Goal: Task Accomplishment & Management: Complete application form

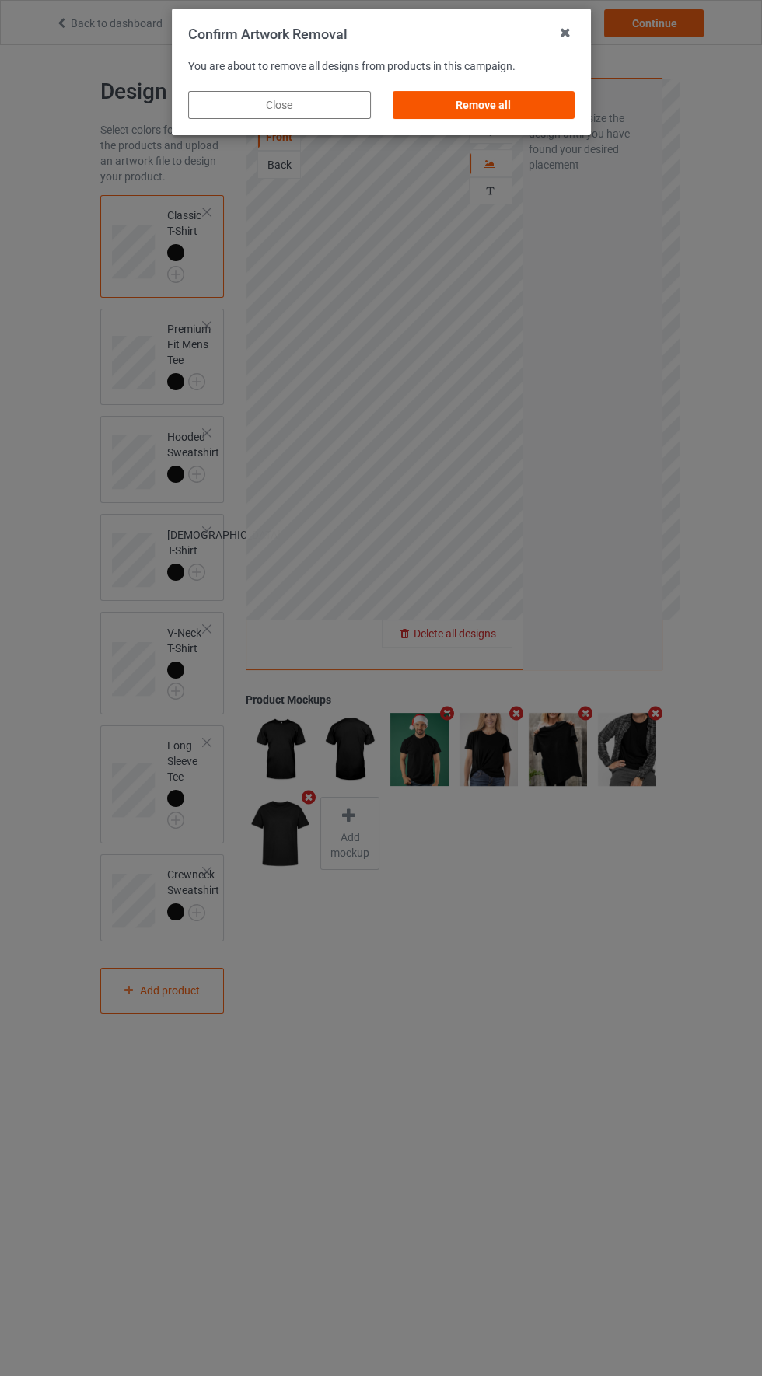
click at [511, 106] on div "Remove all" at bounding box center [483, 105] width 183 height 28
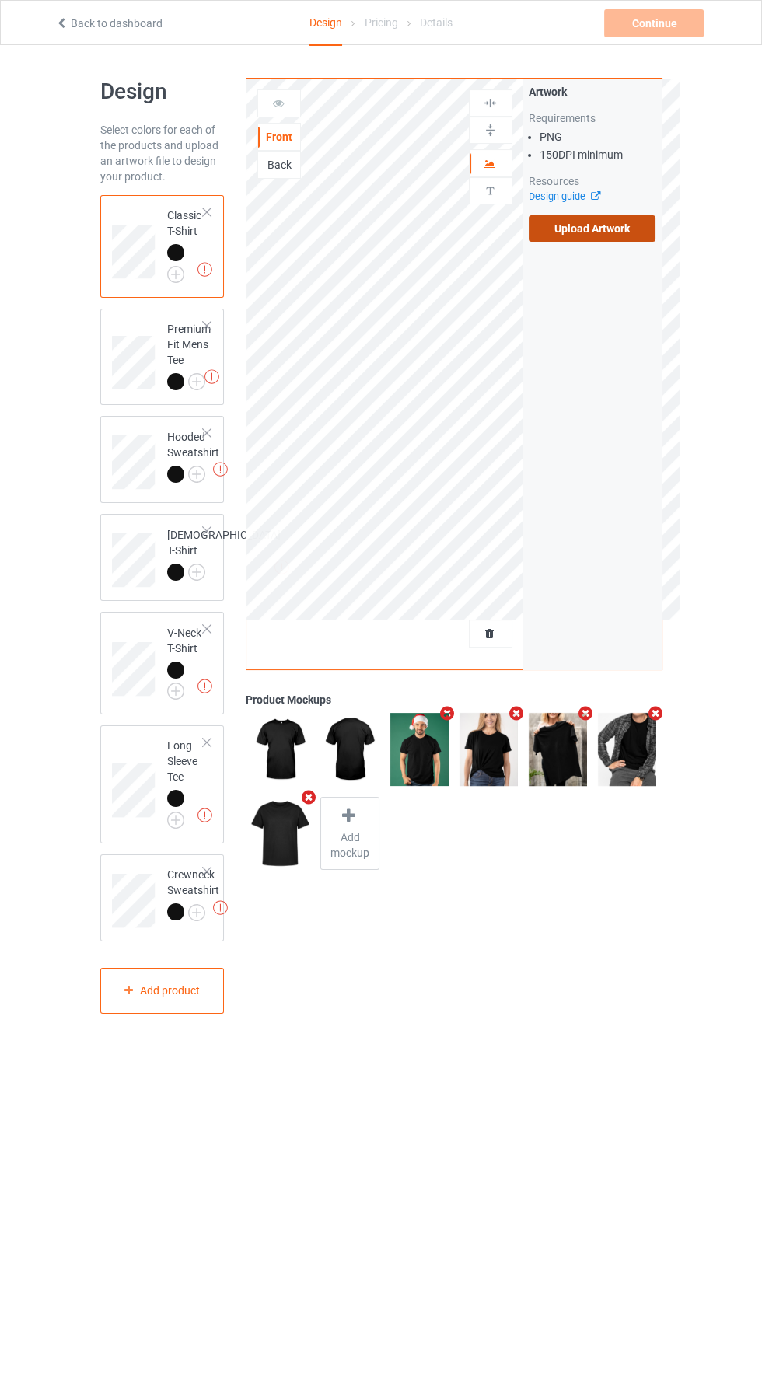
click at [619, 226] on label "Upload Artwork" at bounding box center [592, 228] width 127 height 26
click at [0, 0] on input "Upload Artwork" at bounding box center [0, 0] width 0 height 0
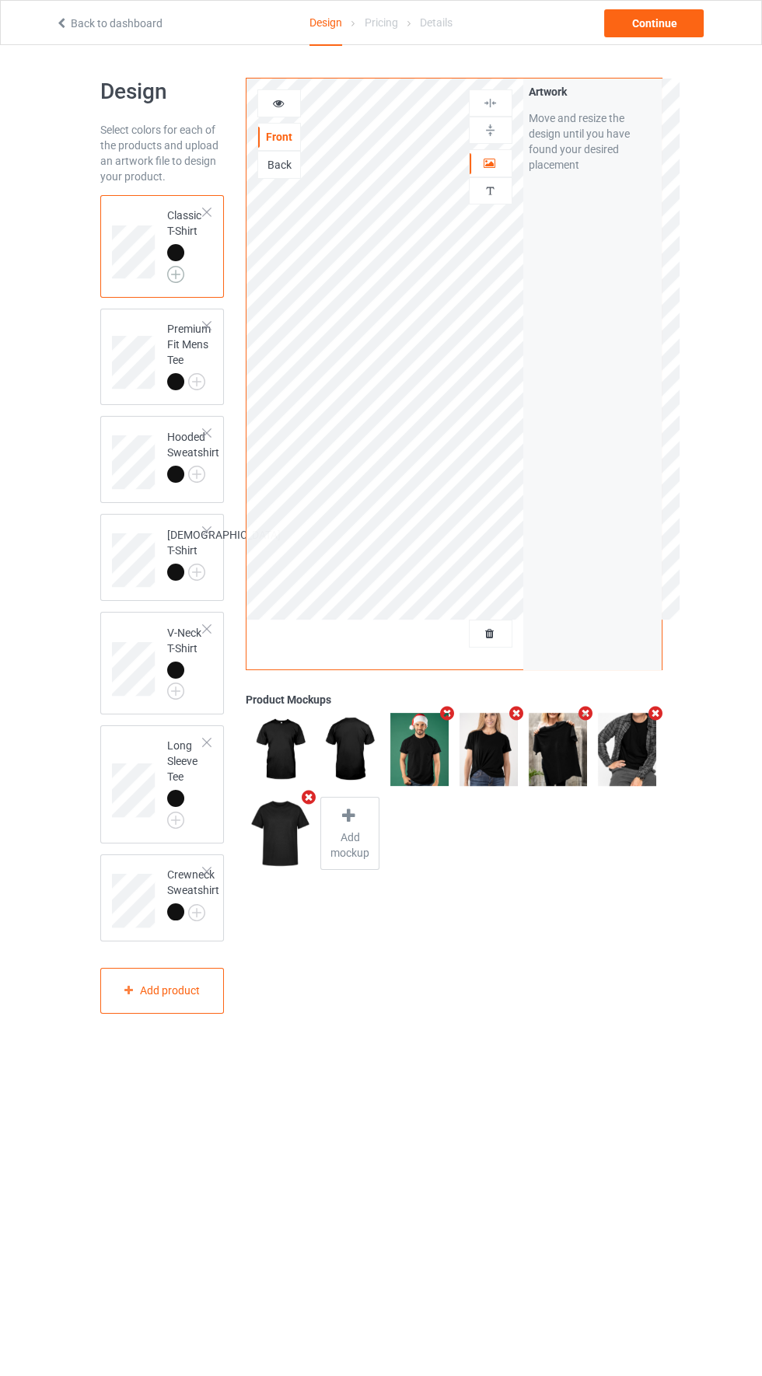
click at [167, 269] on img at bounding box center [175, 274] width 17 height 17
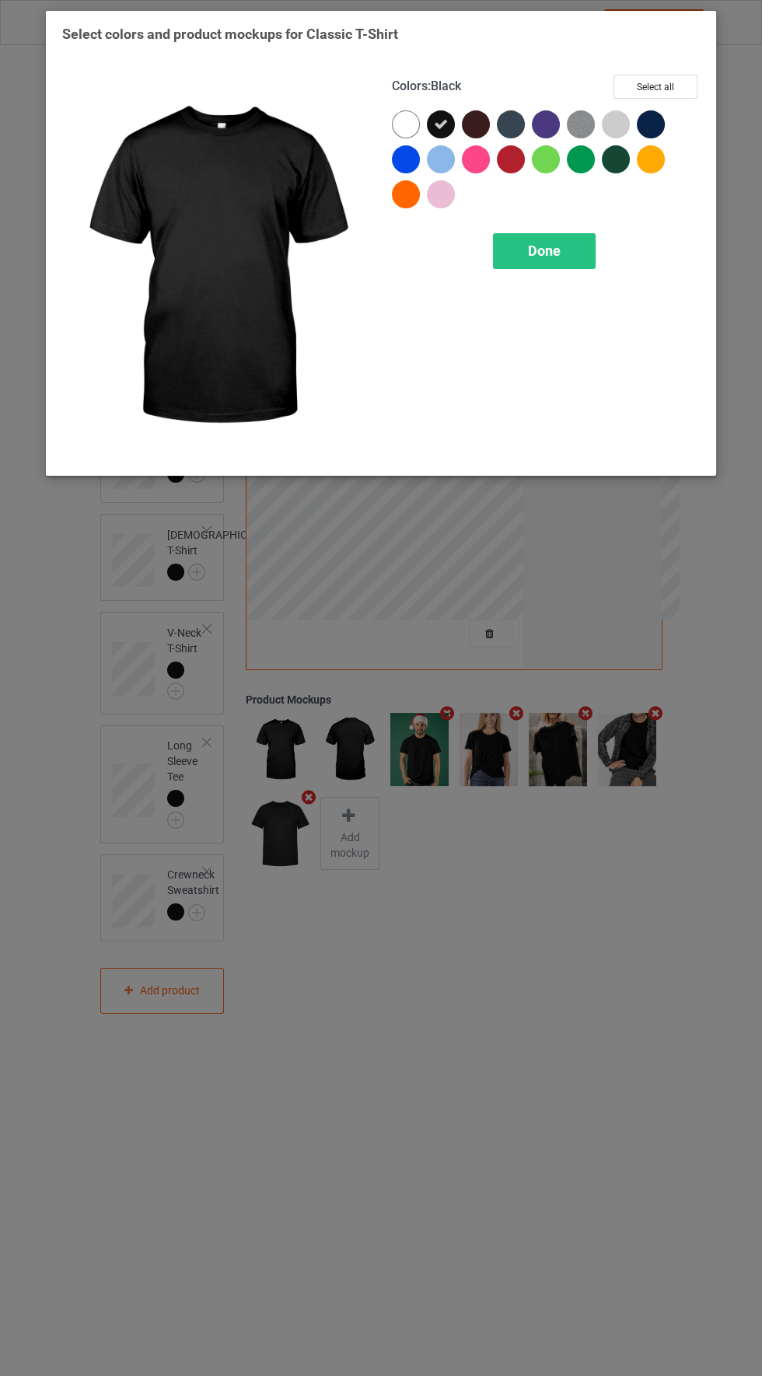
click at [655, 121] on div at bounding box center [651, 124] width 28 height 28
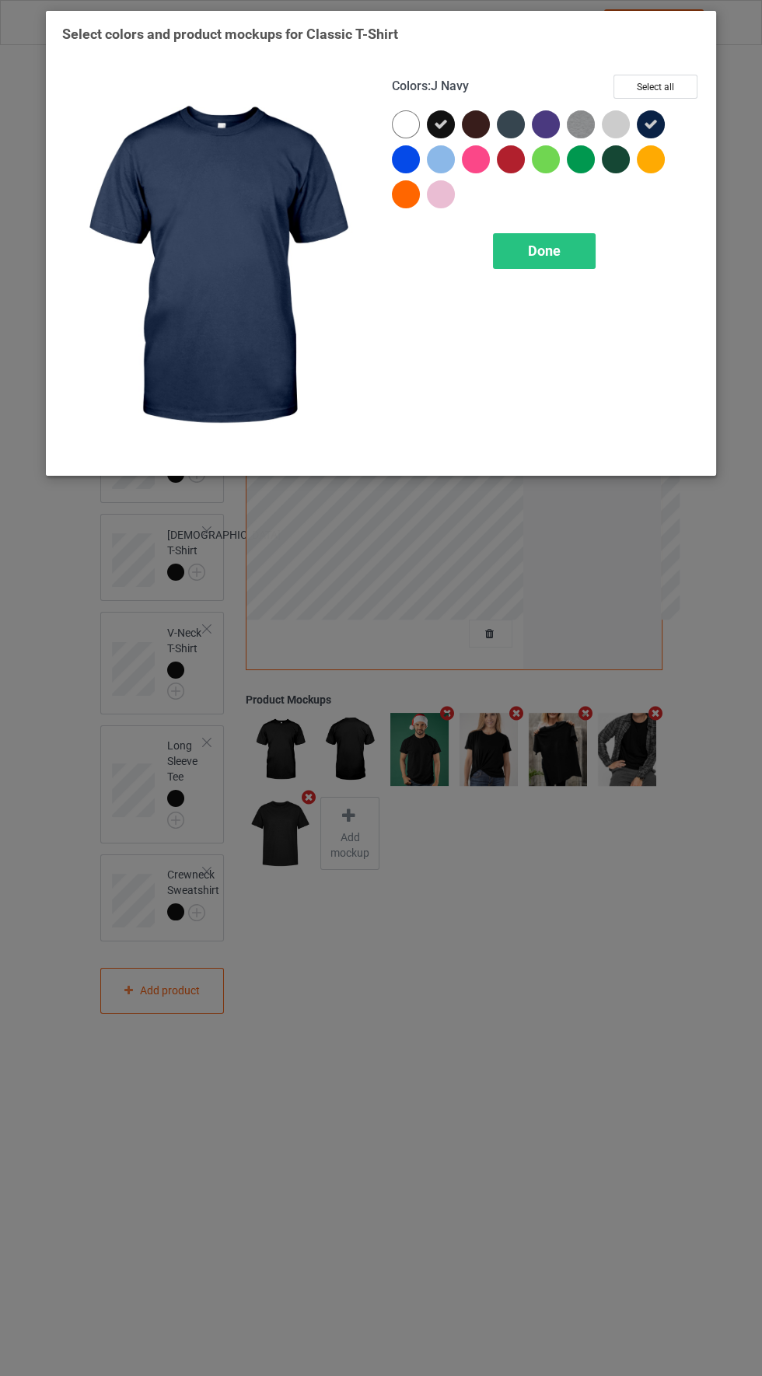
click at [468, 135] on div at bounding box center [476, 124] width 28 height 28
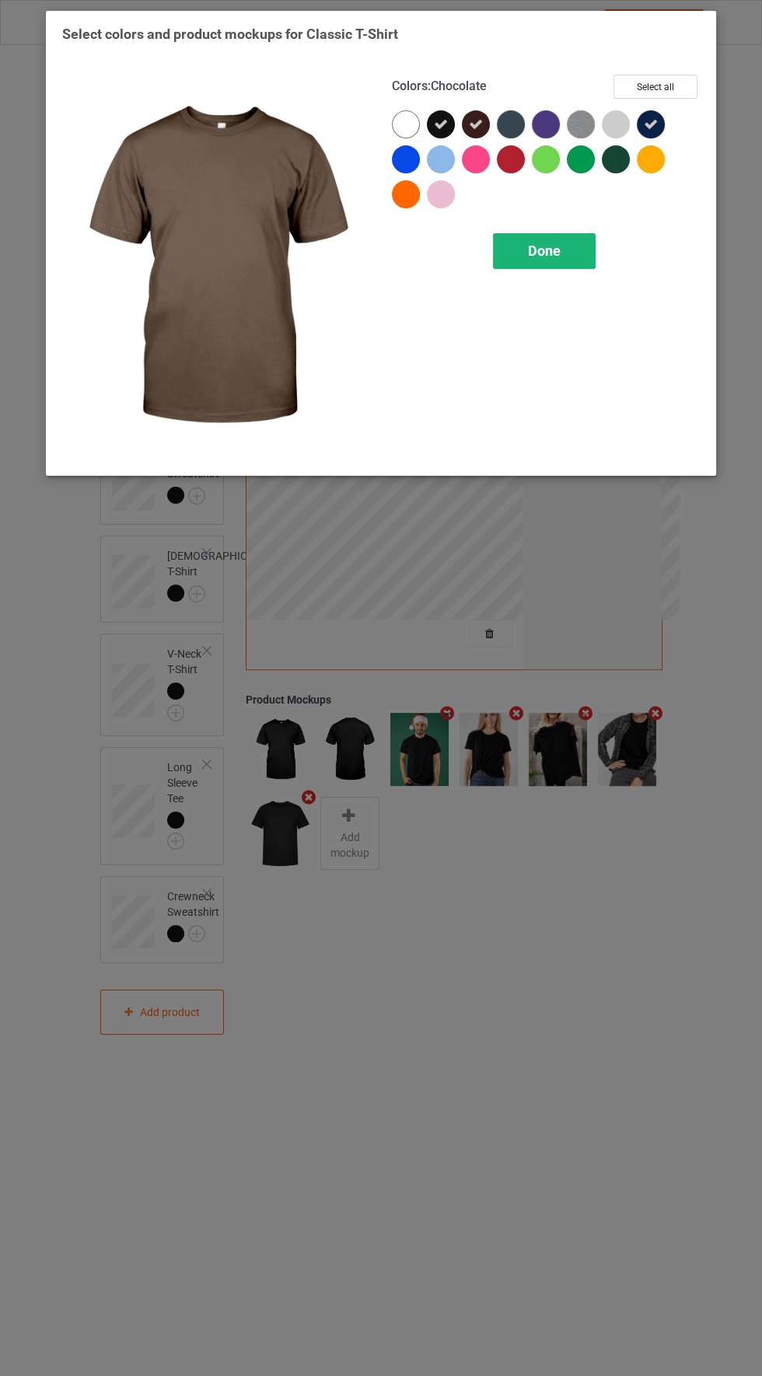
click at [557, 256] on span "Done" at bounding box center [544, 251] width 33 height 16
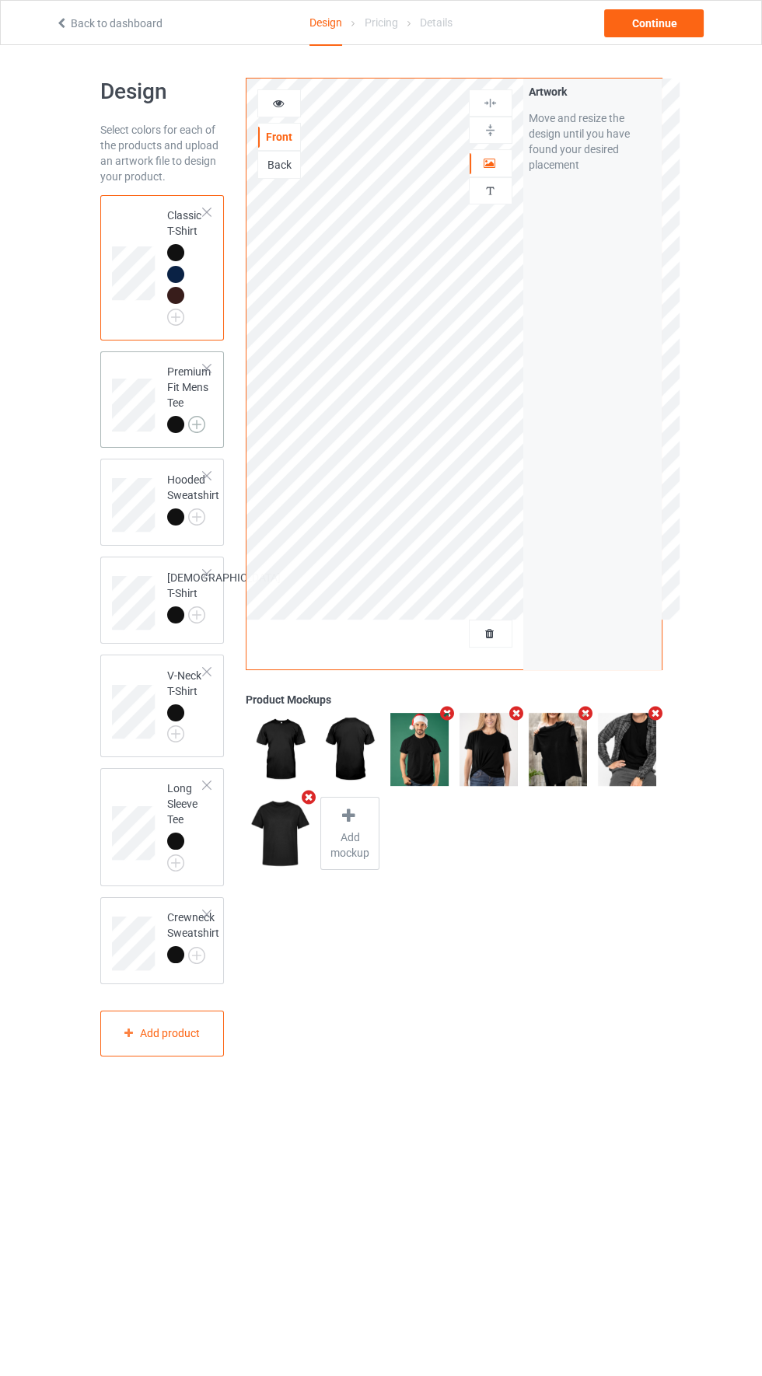
click at [201, 423] on img at bounding box center [196, 424] width 17 height 17
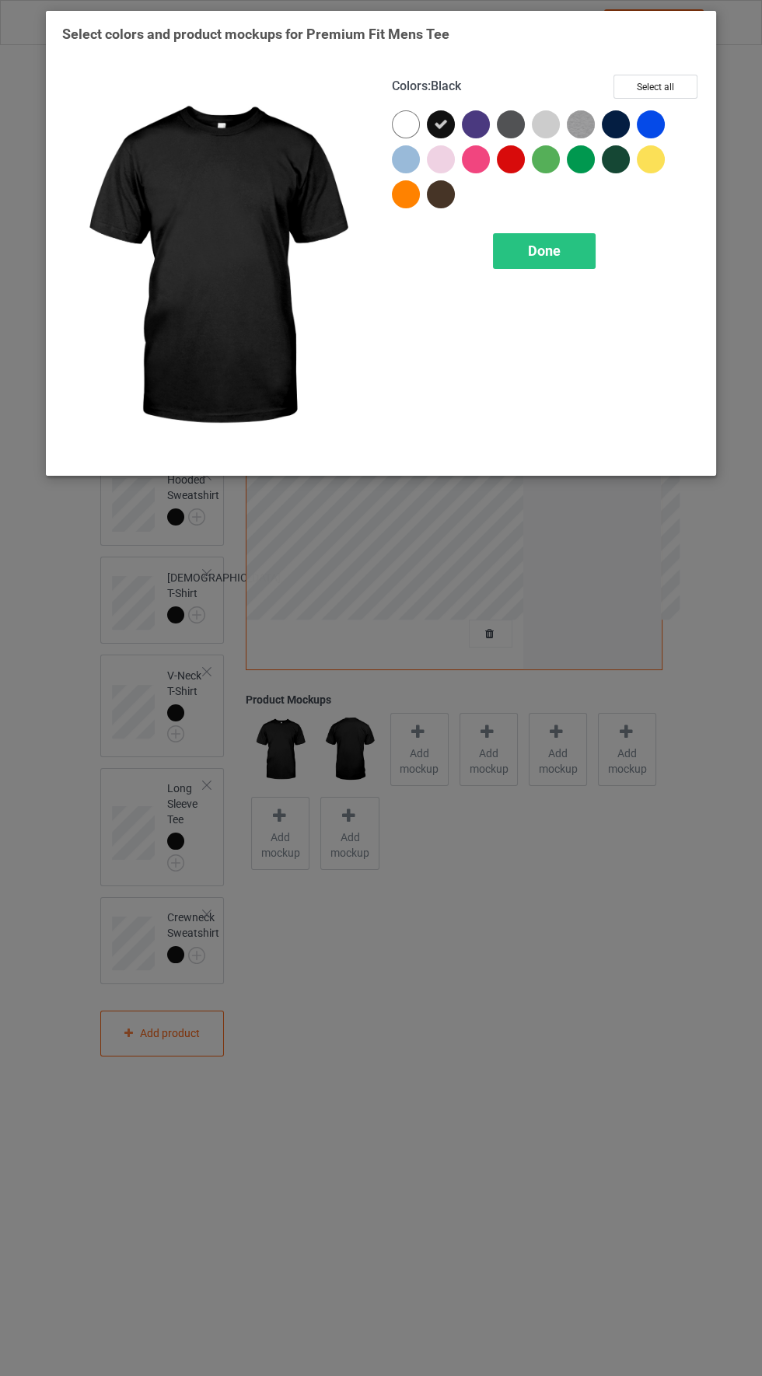
click at [610, 117] on div at bounding box center [616, 124] width 28 height 28
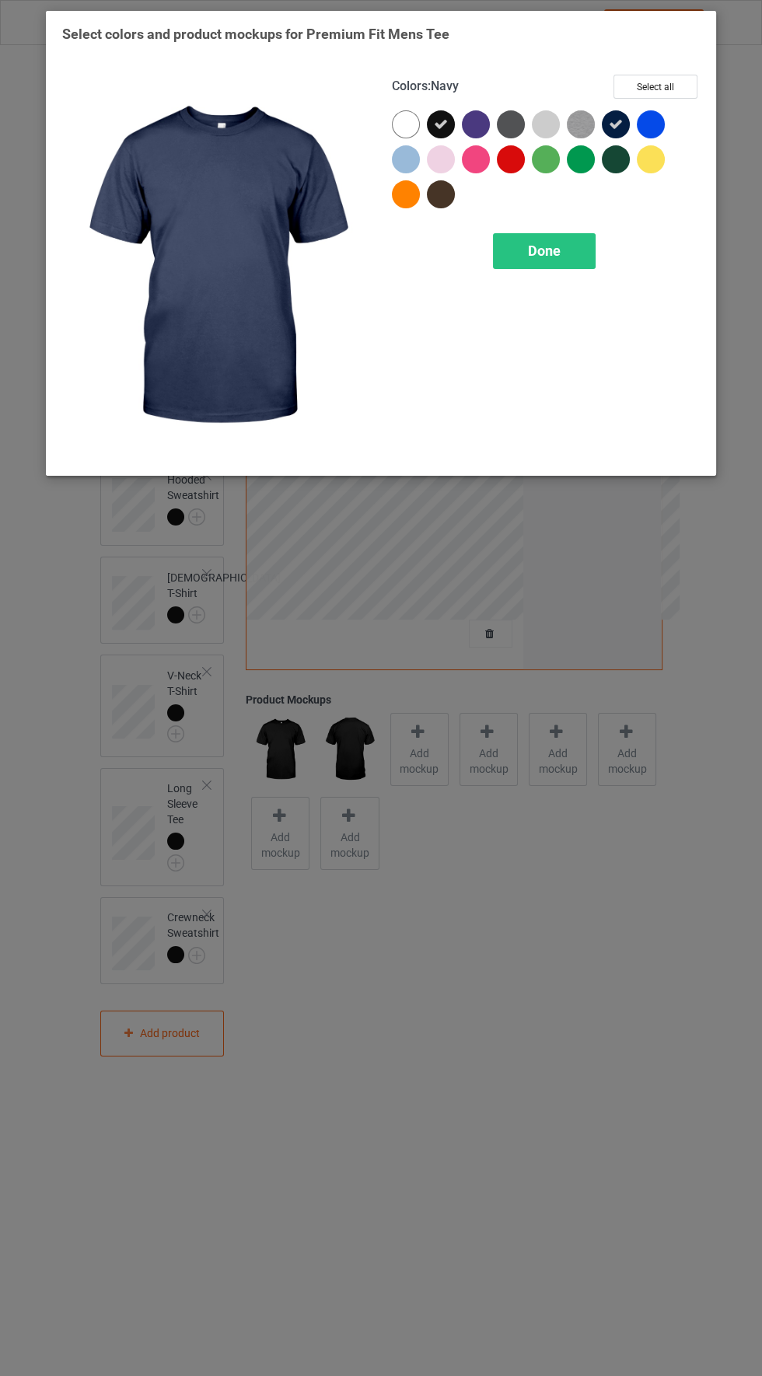
click at [449, 199] on div at bounding box center [441, 194] width 28 height 28
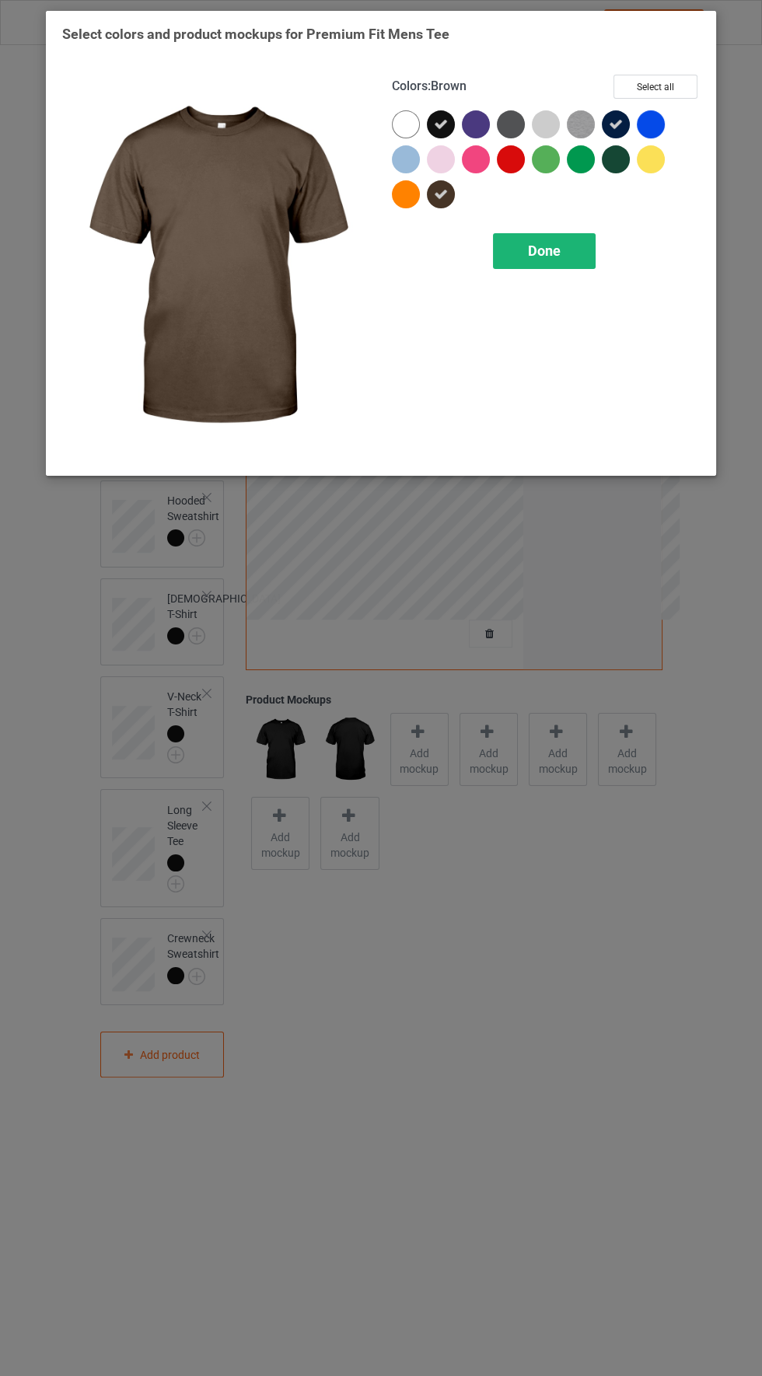
click at [560, 243] on span "Done" at bounding box center [544, 251] width 33 height 16
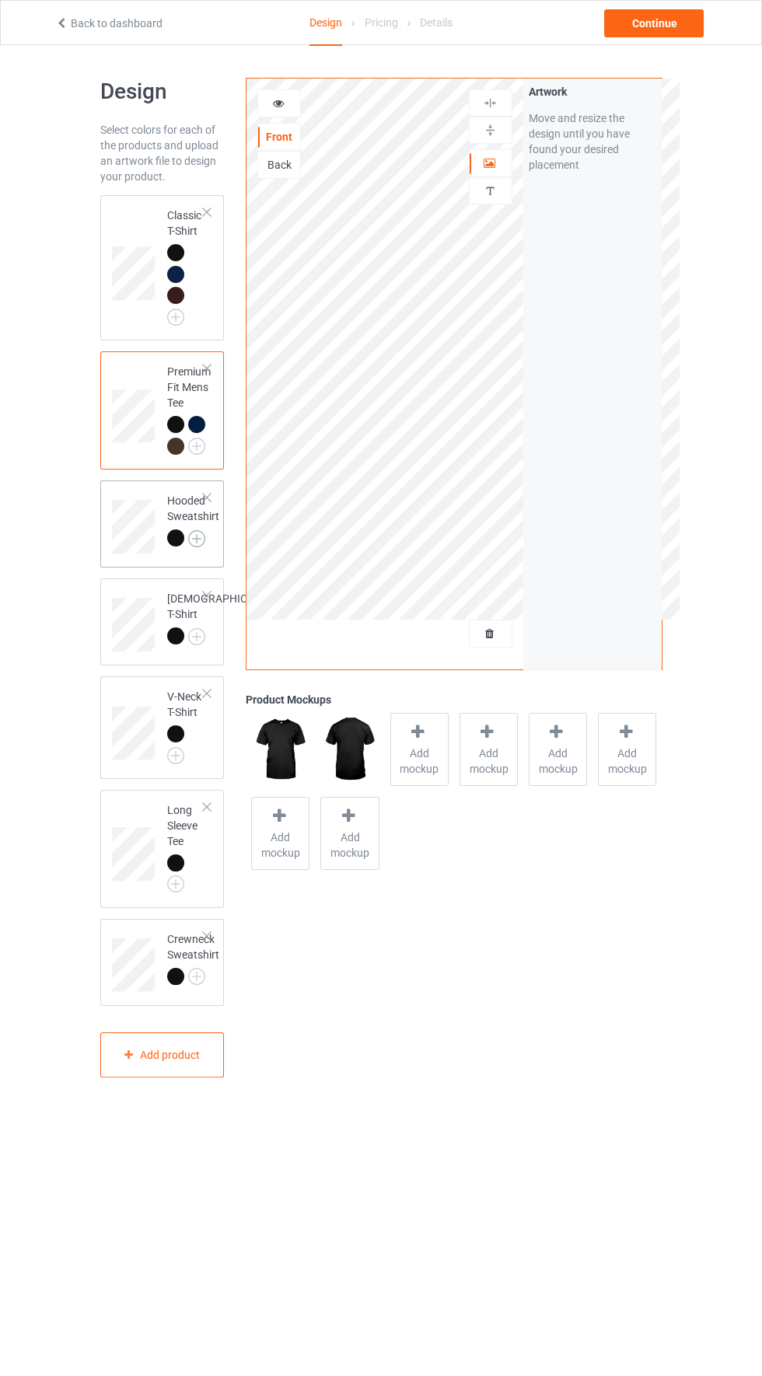
click at [196, 537] on img at bounding box center [196, 538] width 17 height 17
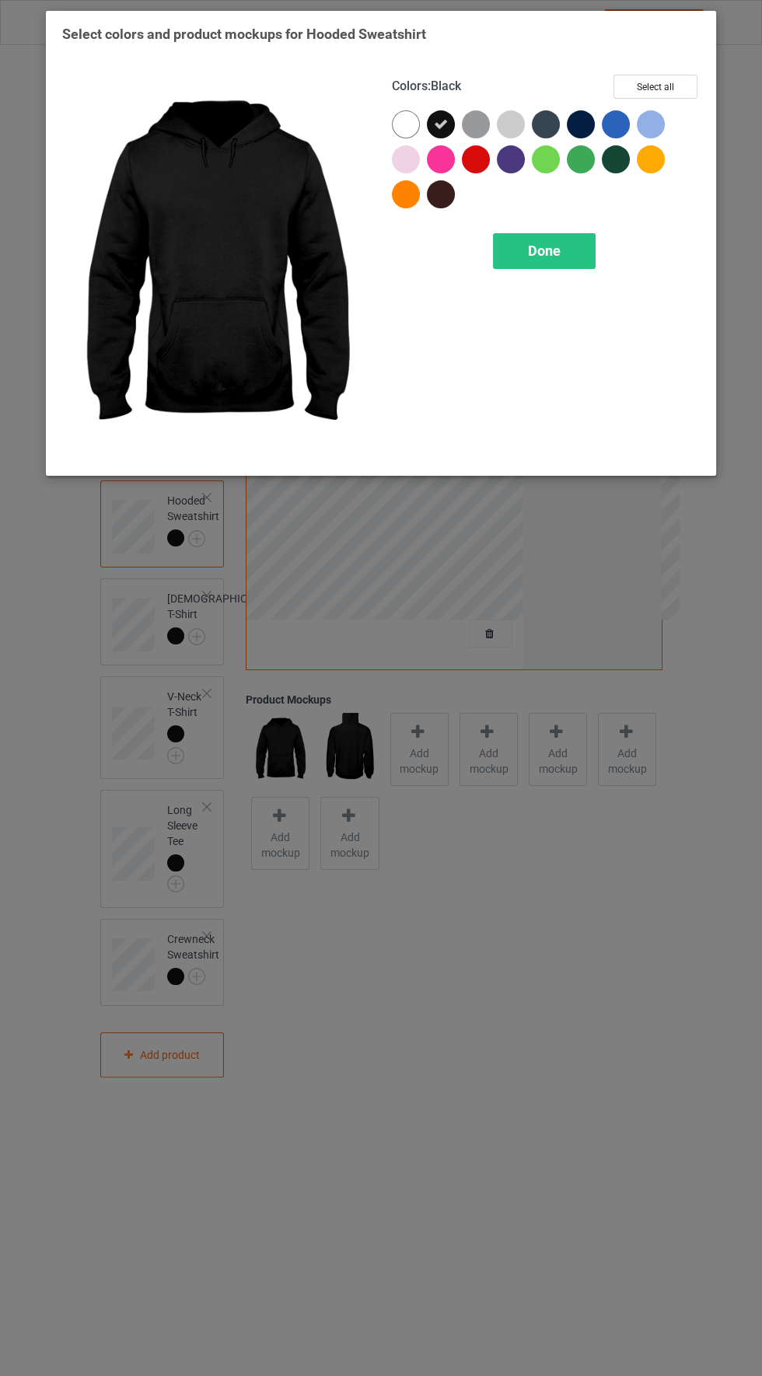
click at [581, 112] on div at bounding box center [581, 124] width 28 height 28
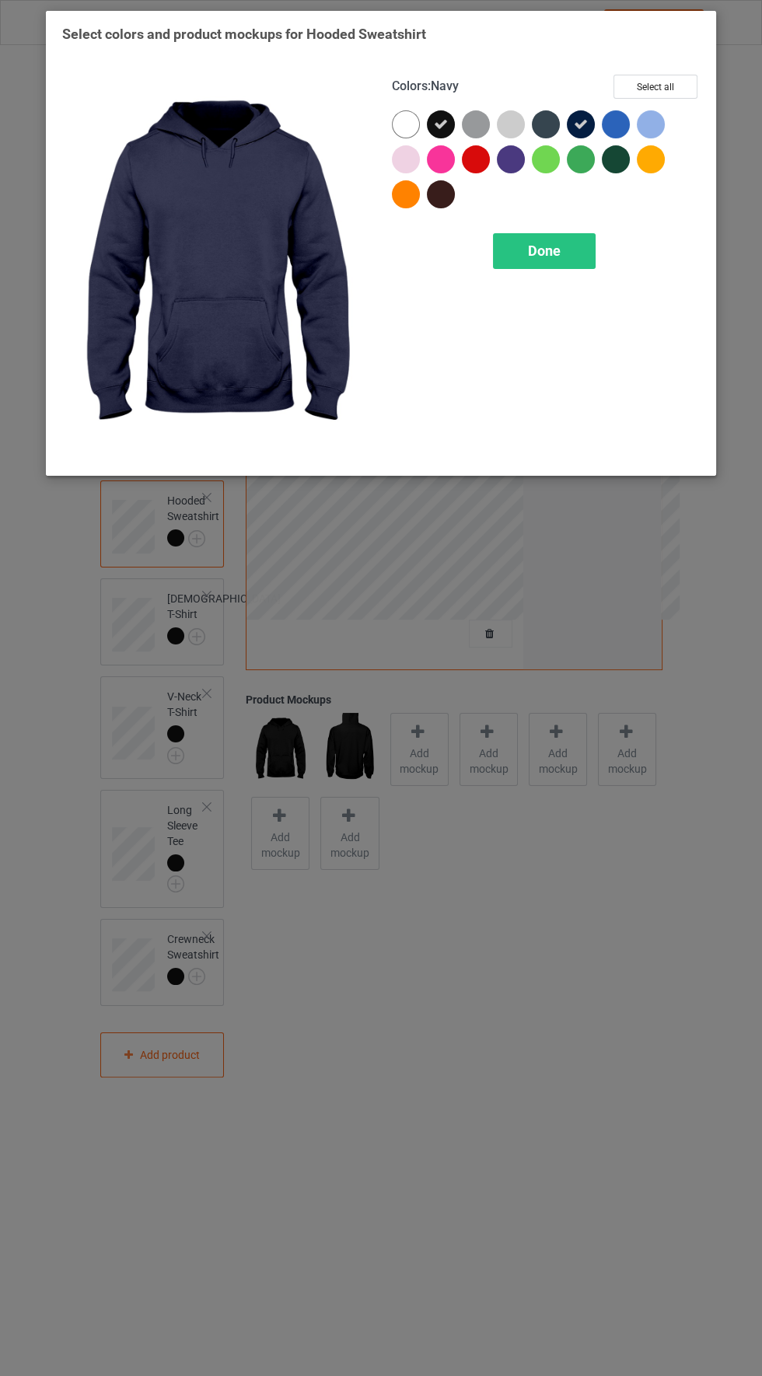
click at [445, 192] on div at bounding box center [441, 194] width 28 height 28
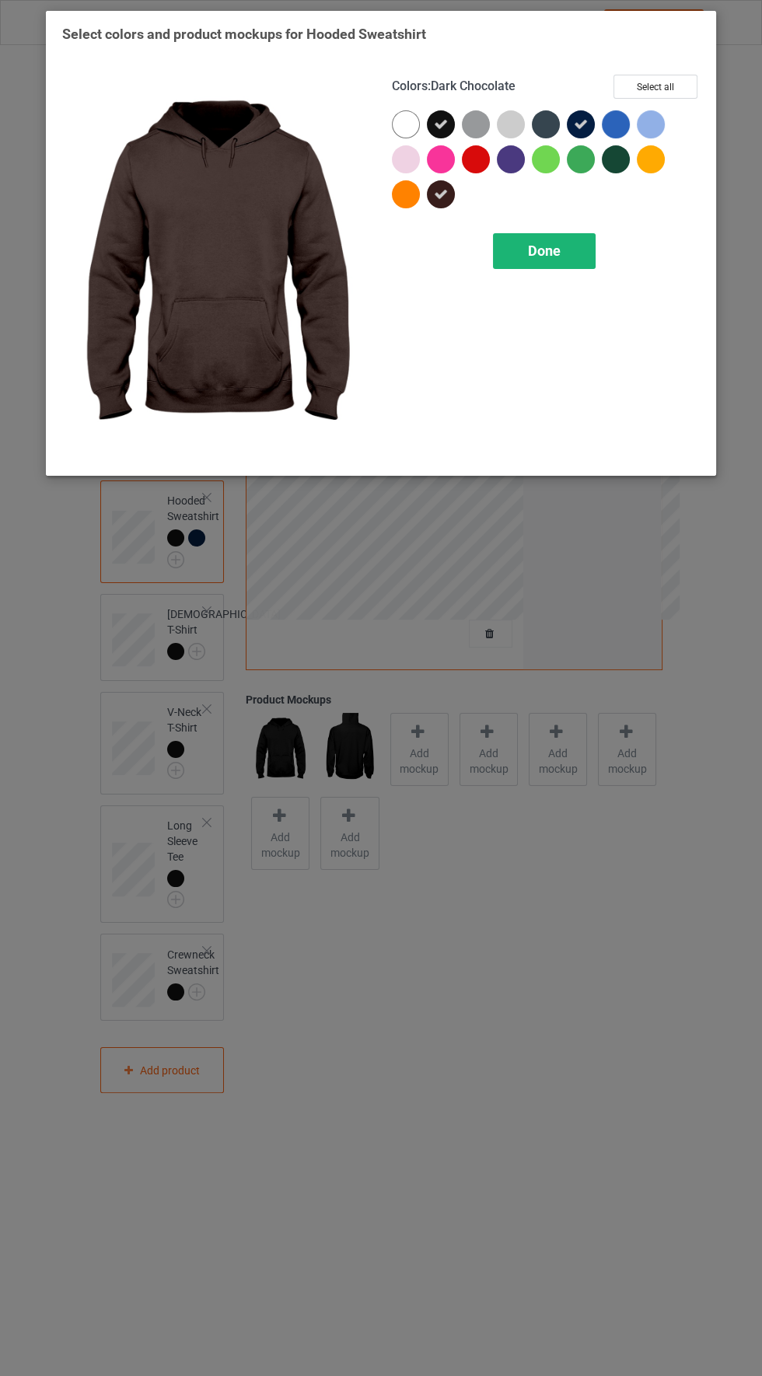
click at [568, 254] on div "Done" at bounding box center [544, 251] width 103 height 36
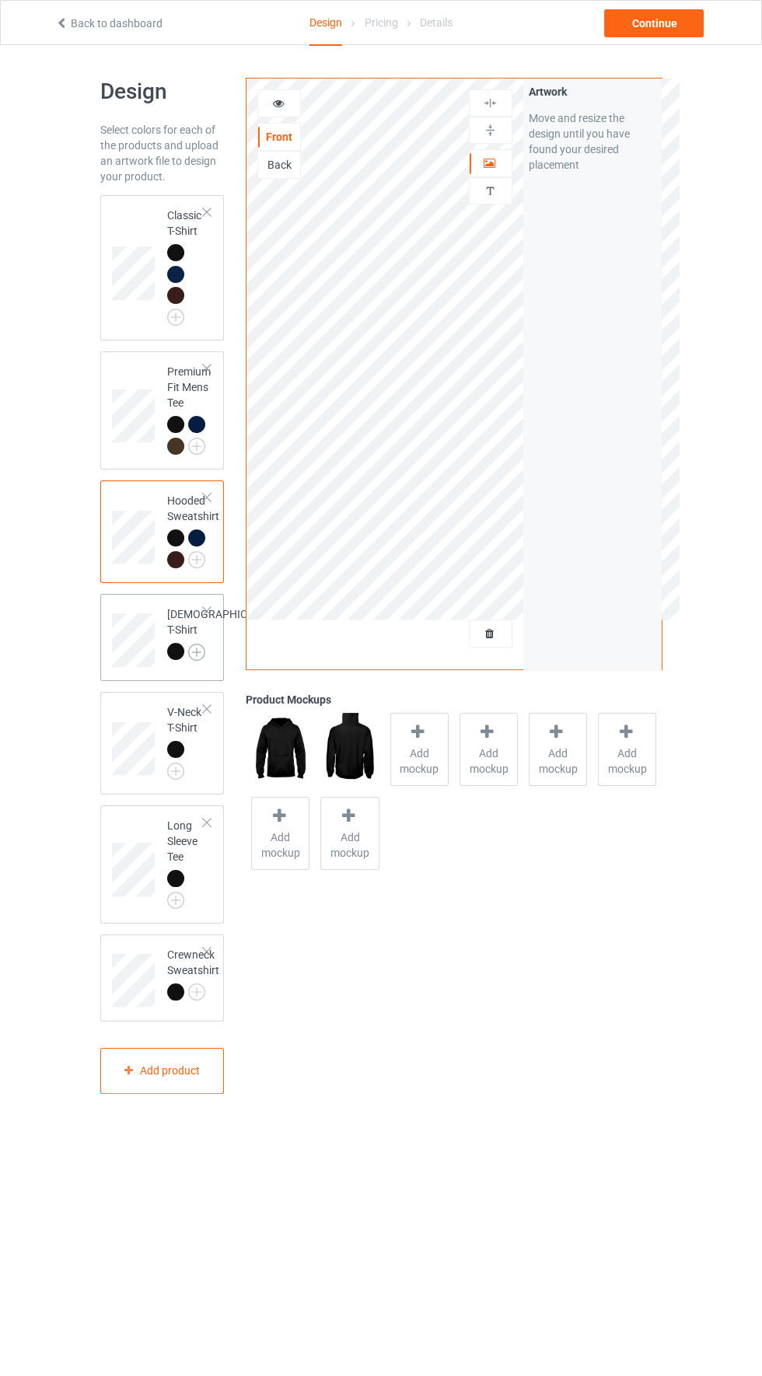
click at [188, 661] on img at bounding box center [196, 652] width 17 height 17
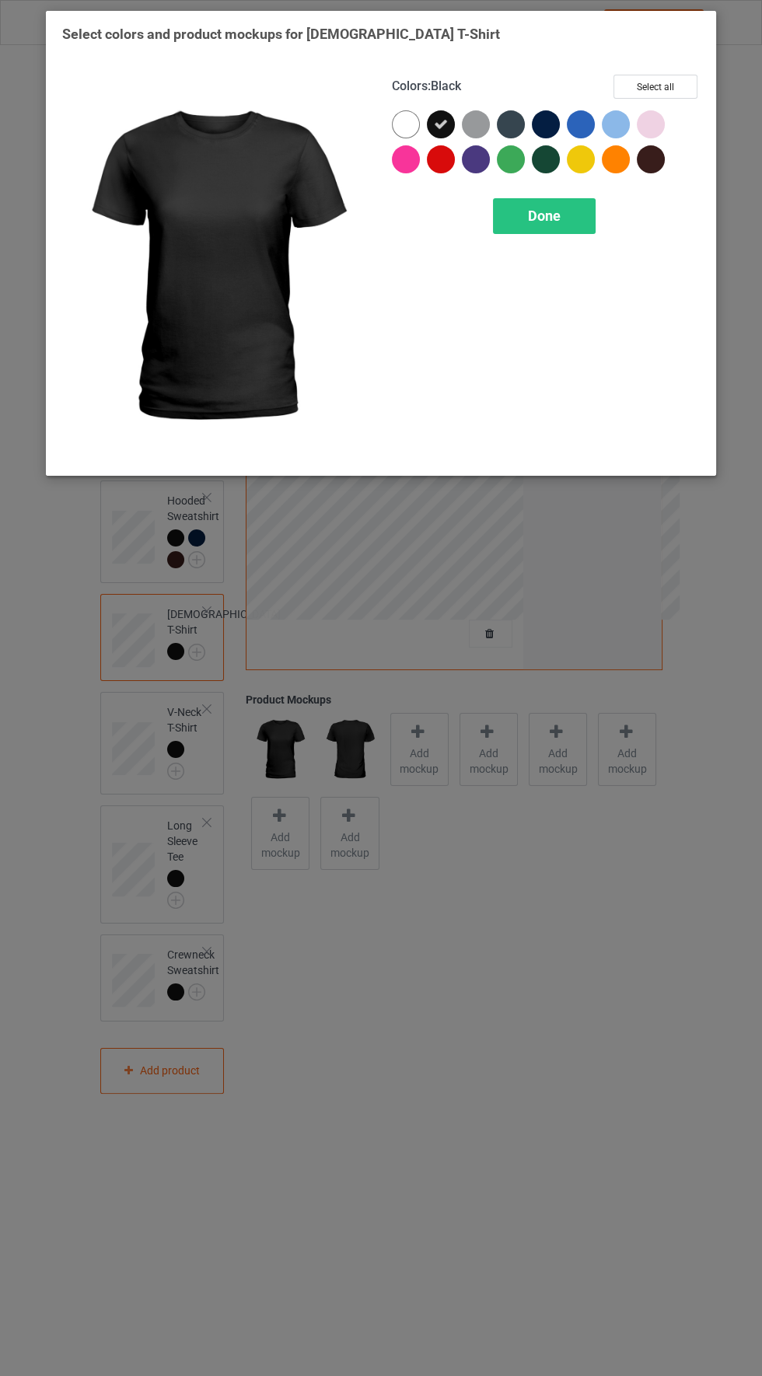
click at [469, 118] on div at bounding box center [476, 124] width 28 height 28
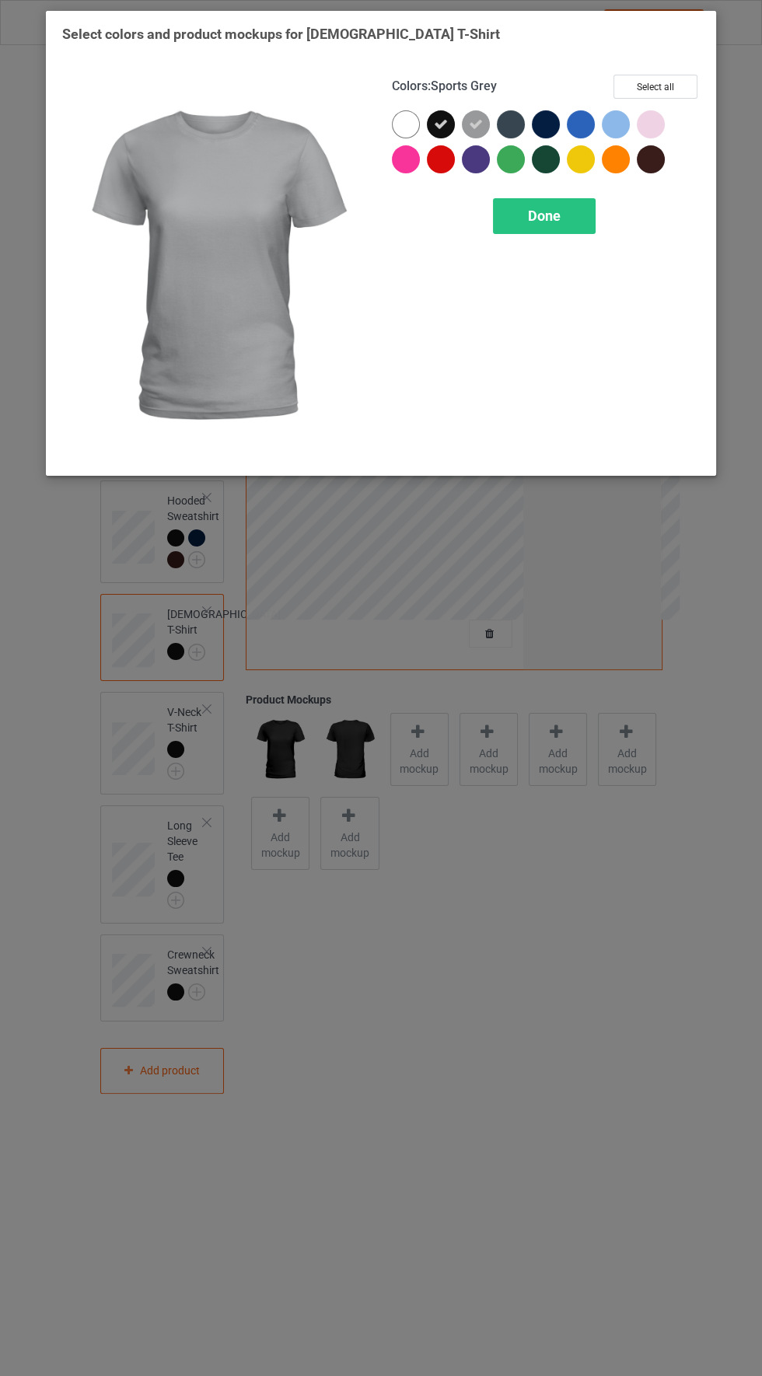
click at [479, 126] on icon at bounding box center [476, 124] width 14 height 14
click at [553, 113] on div at bounding box center [546, 124] width 28 height 28
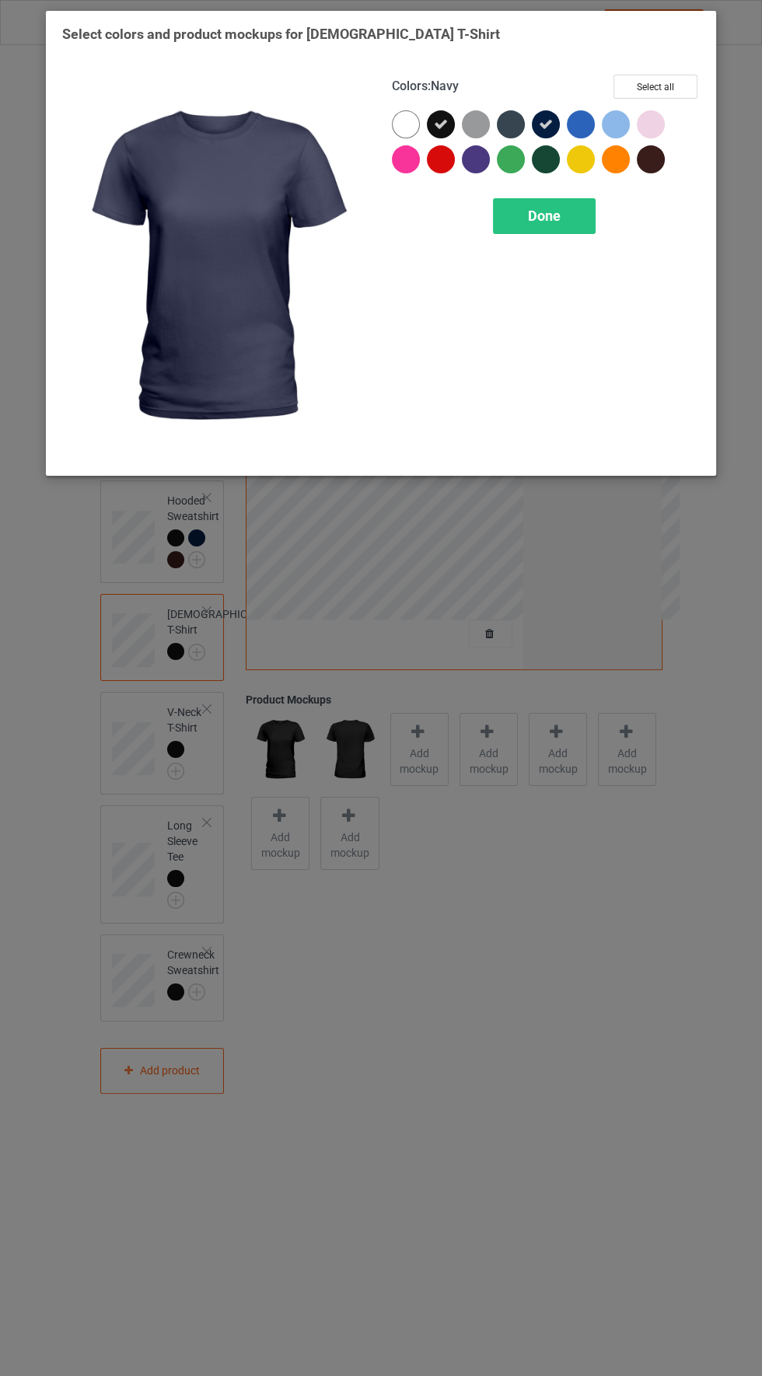
click at [658, 156] on div at bounding box center [651, 159] width 28 height 28
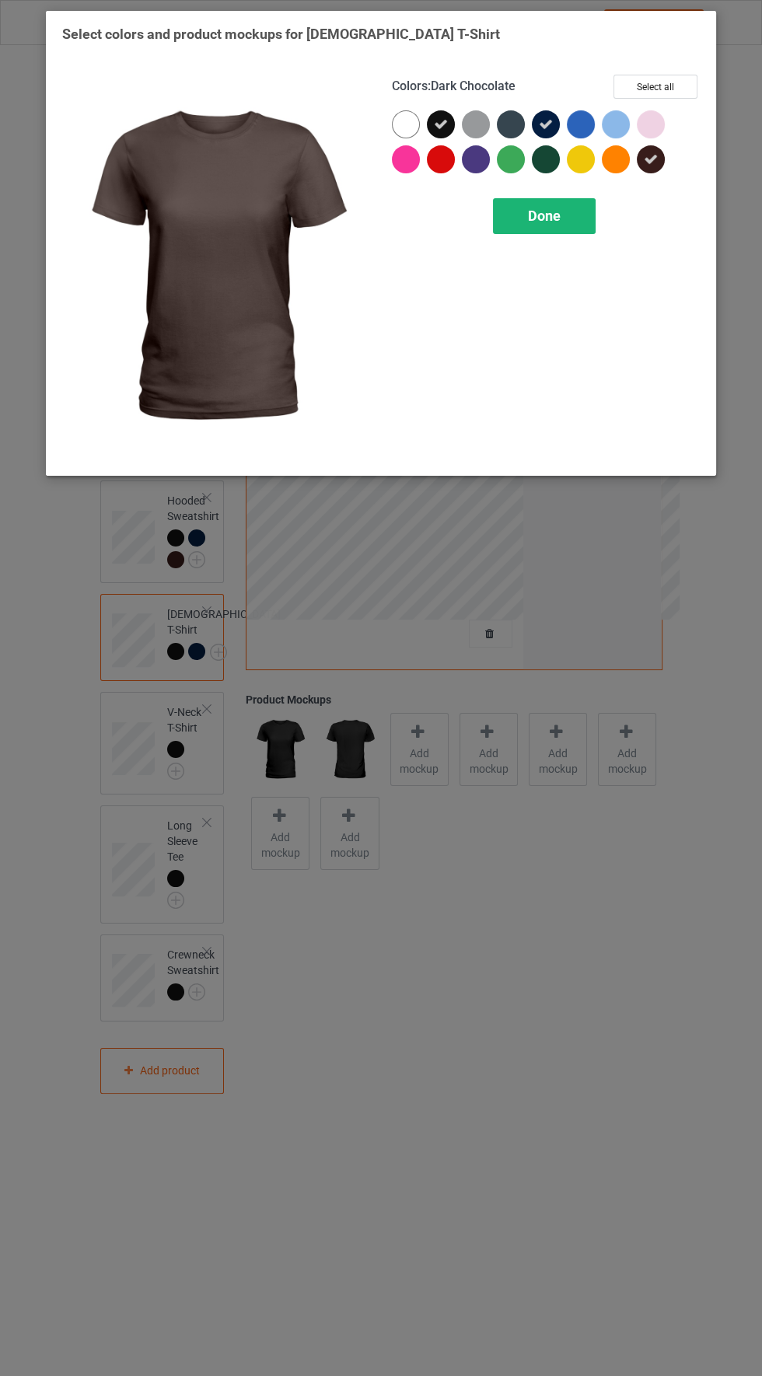
click at [584, 208] on div "Done" at bounding box center [544, 216] width 103 height 36
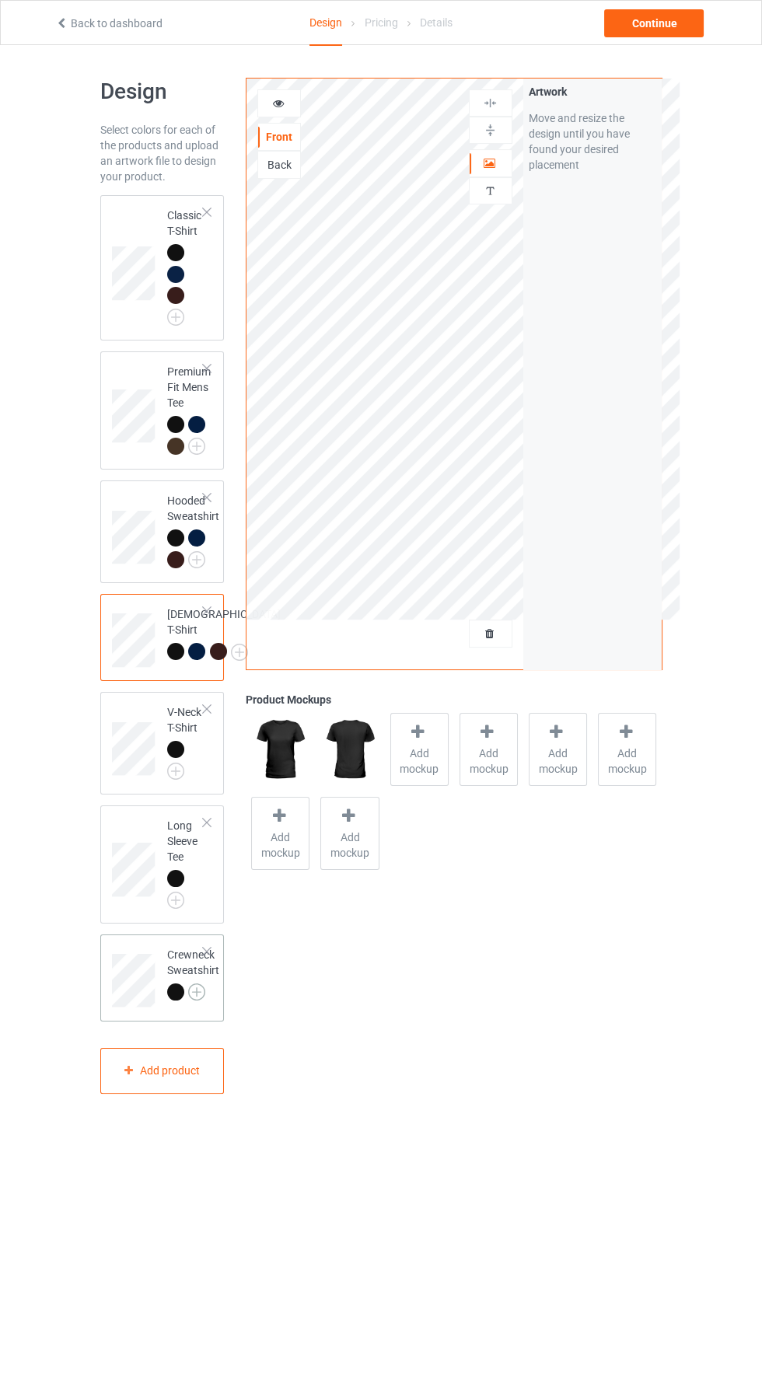
click at [200, 1000] on img at bounding box center [196, 991] width 17 height 17
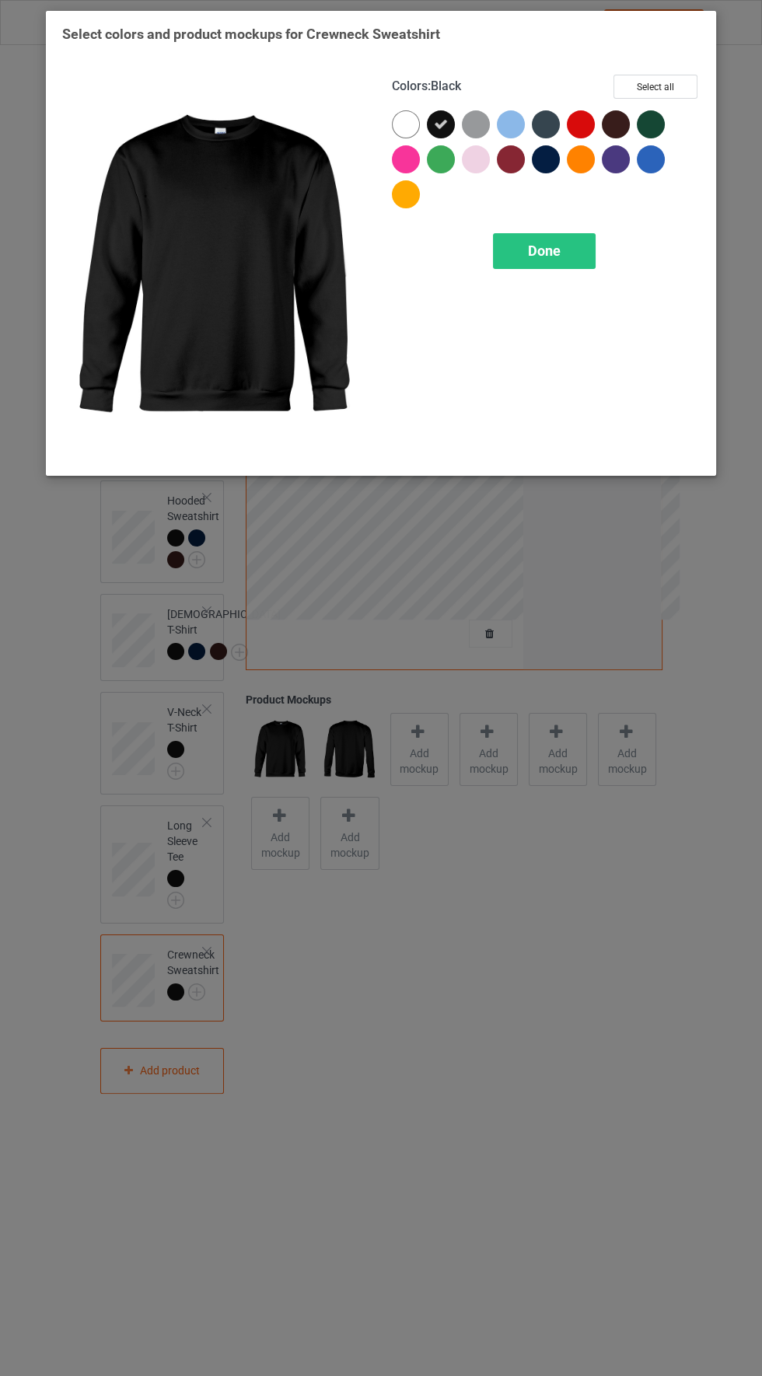
click at [559, 169] on div at bounding box center [549, 162] width 35 height 35
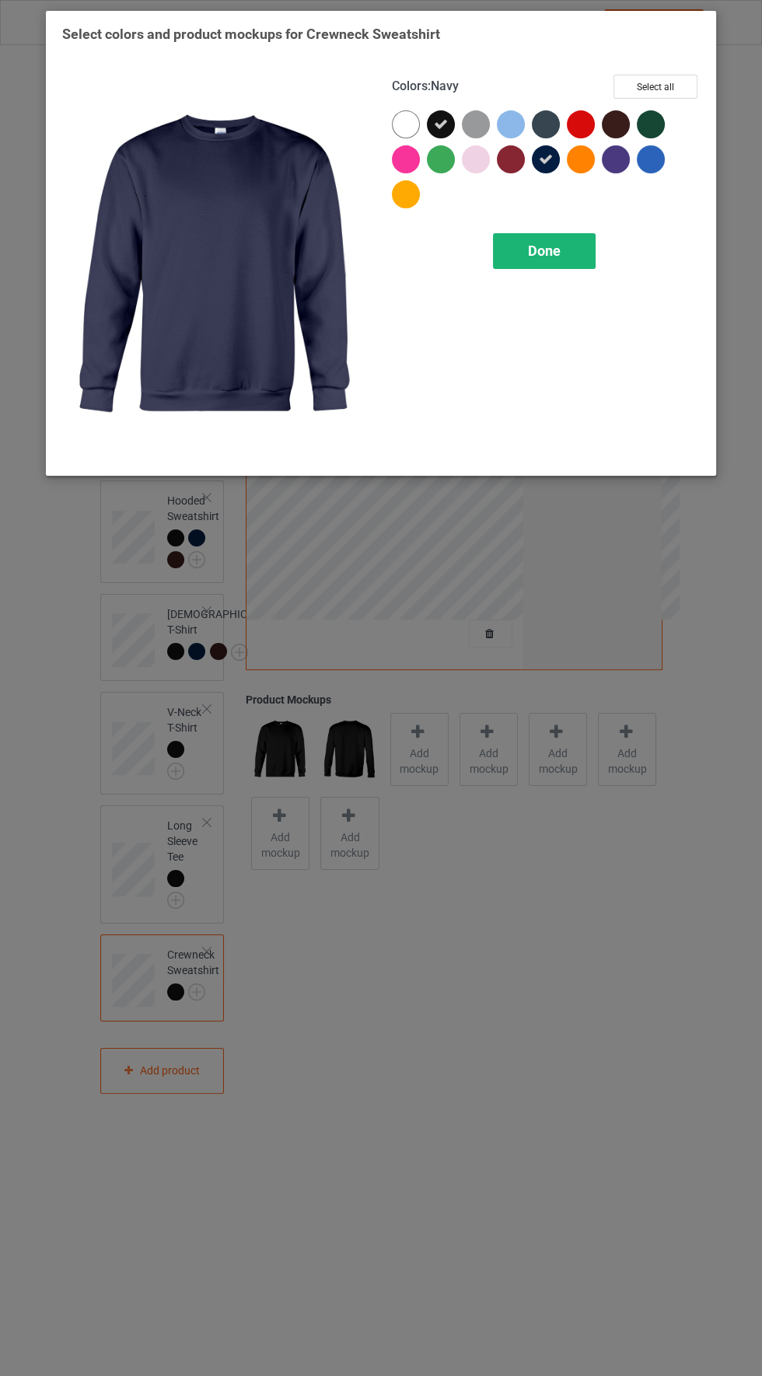
click at [565, 253] on div "Done" at bounding box center [544, 251] width 103 height 36
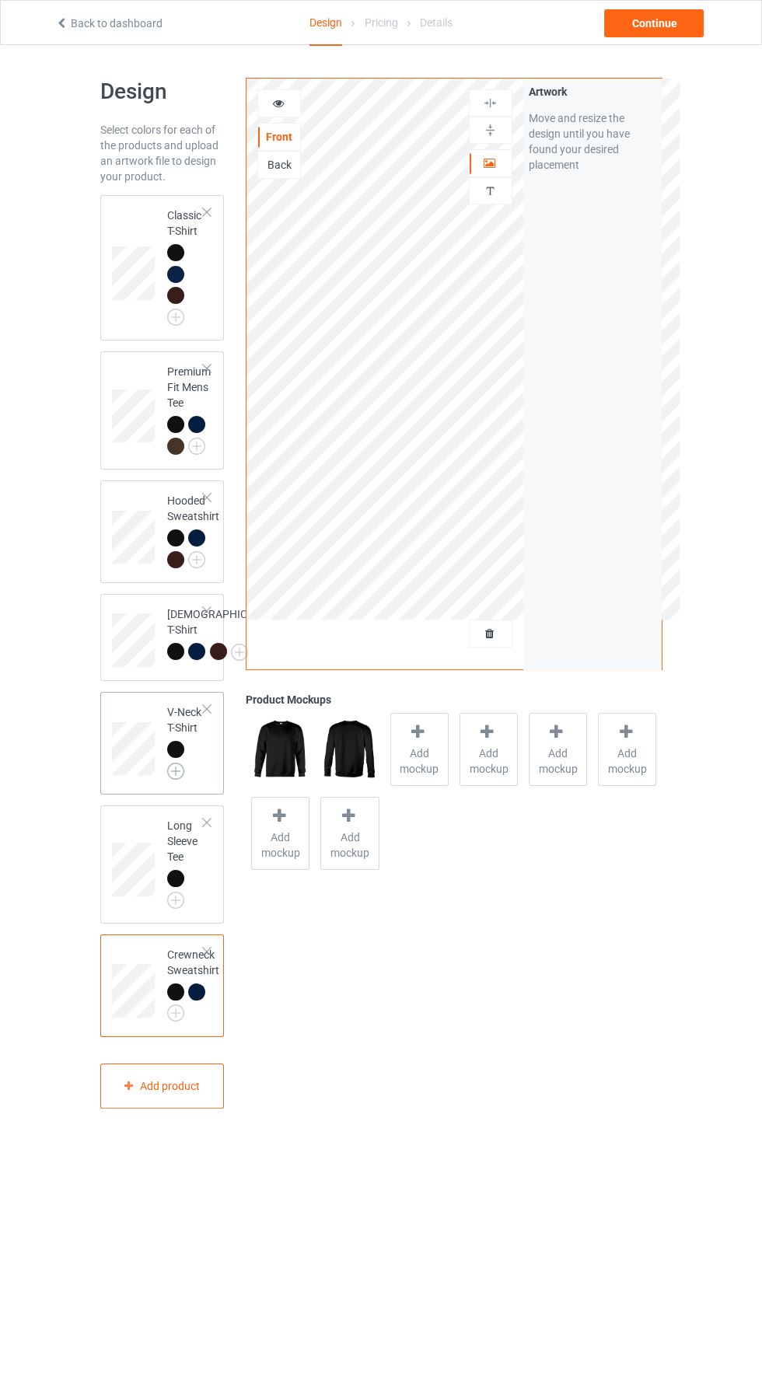
click at [180, 780] on img at bounding box center [175, 770] width 17 height 17
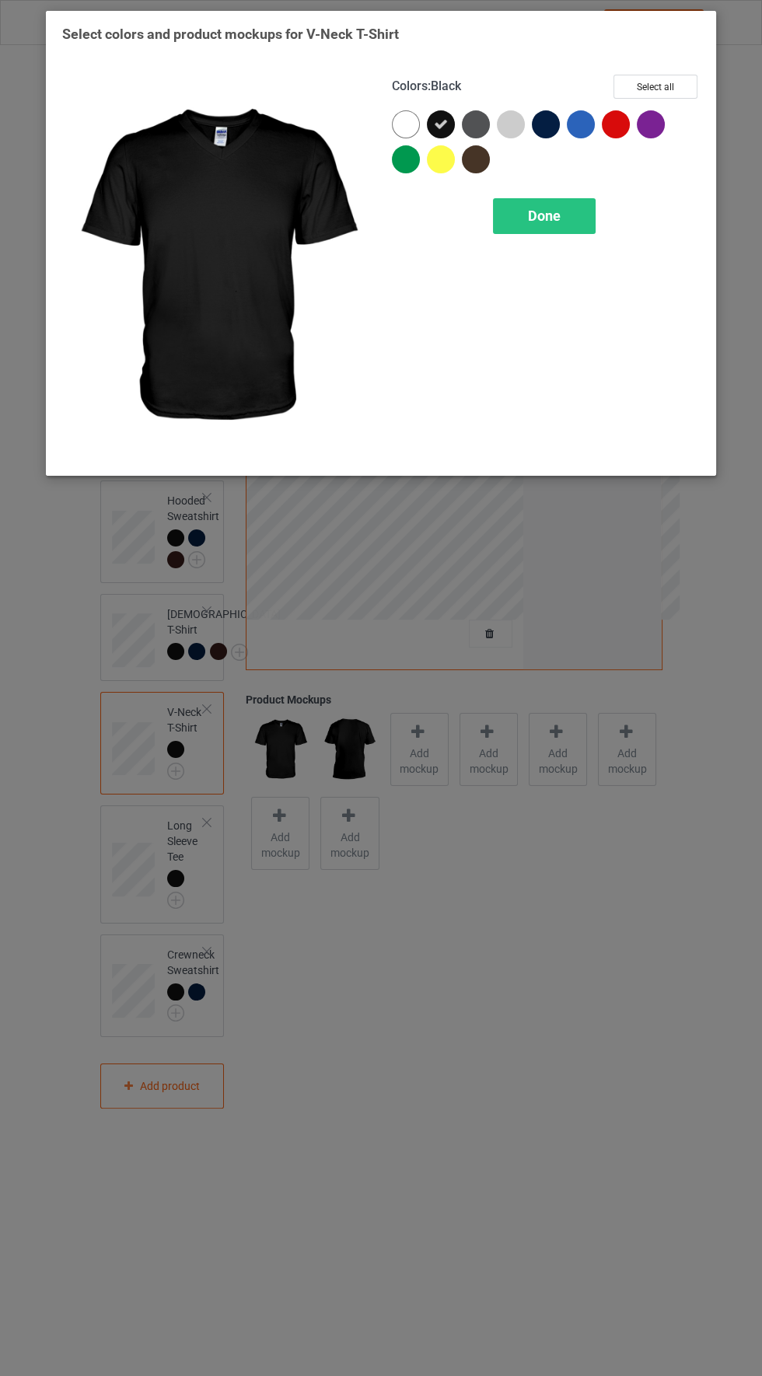
click at [532, 130] on div at bounding box center [549, 127] width 35 height 35
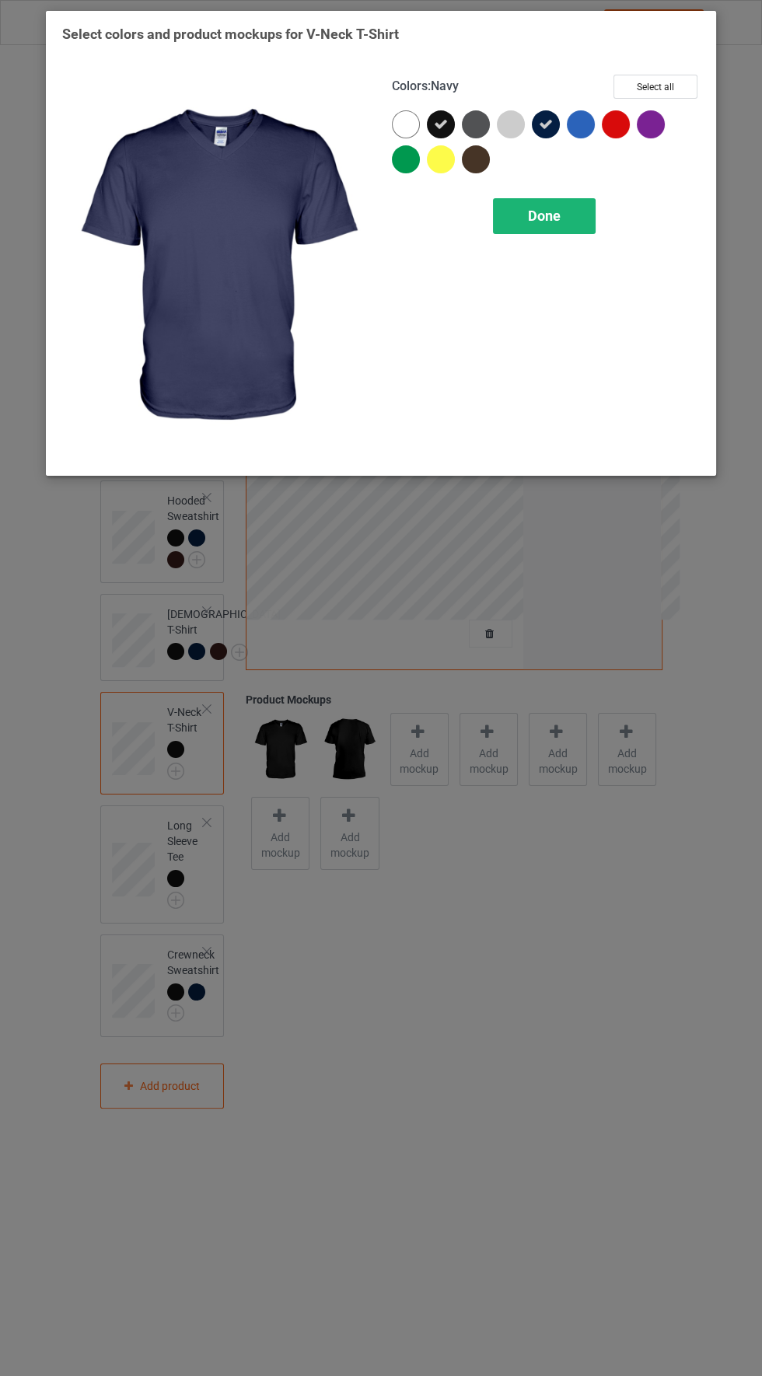
click at [552, 210] on span "Done" at bounding box center [544, 216] width 33 height 16
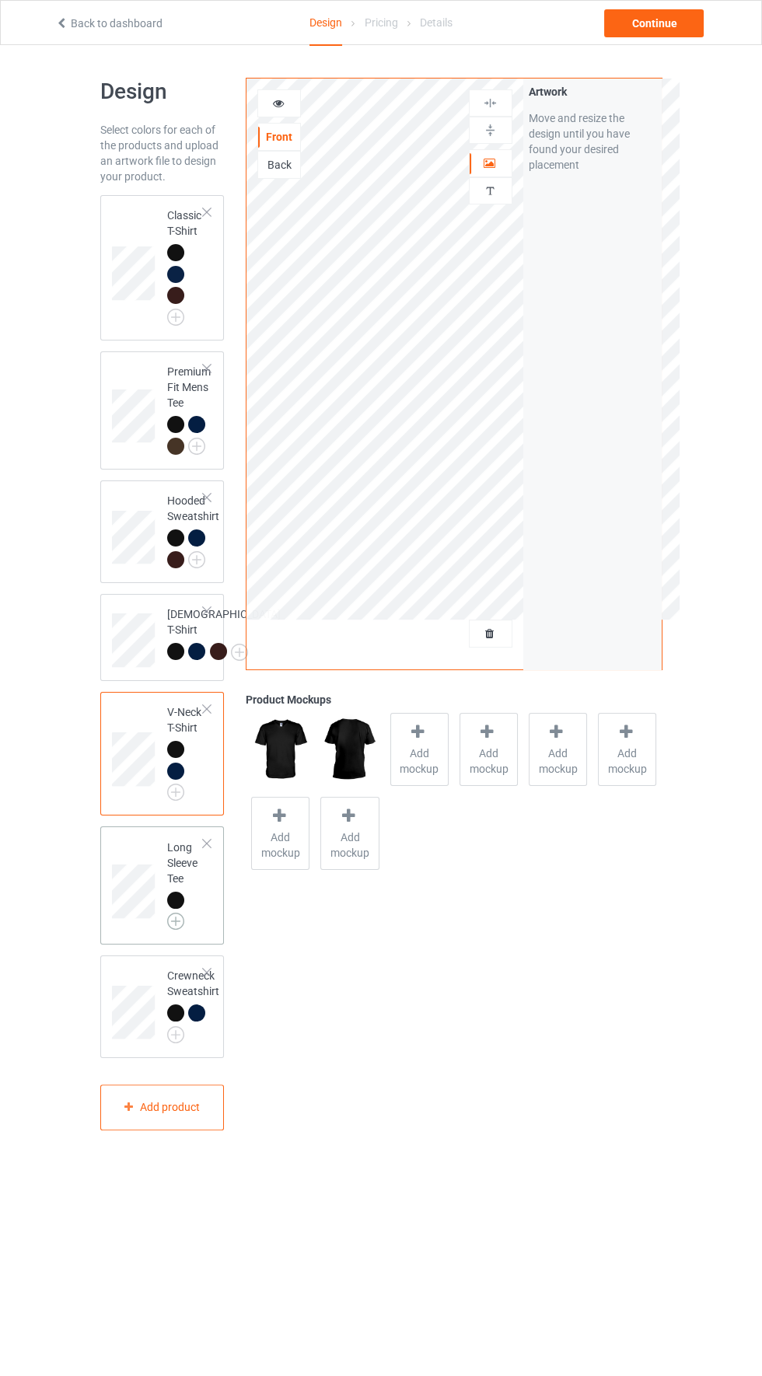
click at [175, 930] on img at bounding box center [175, 921] width 17 height 17
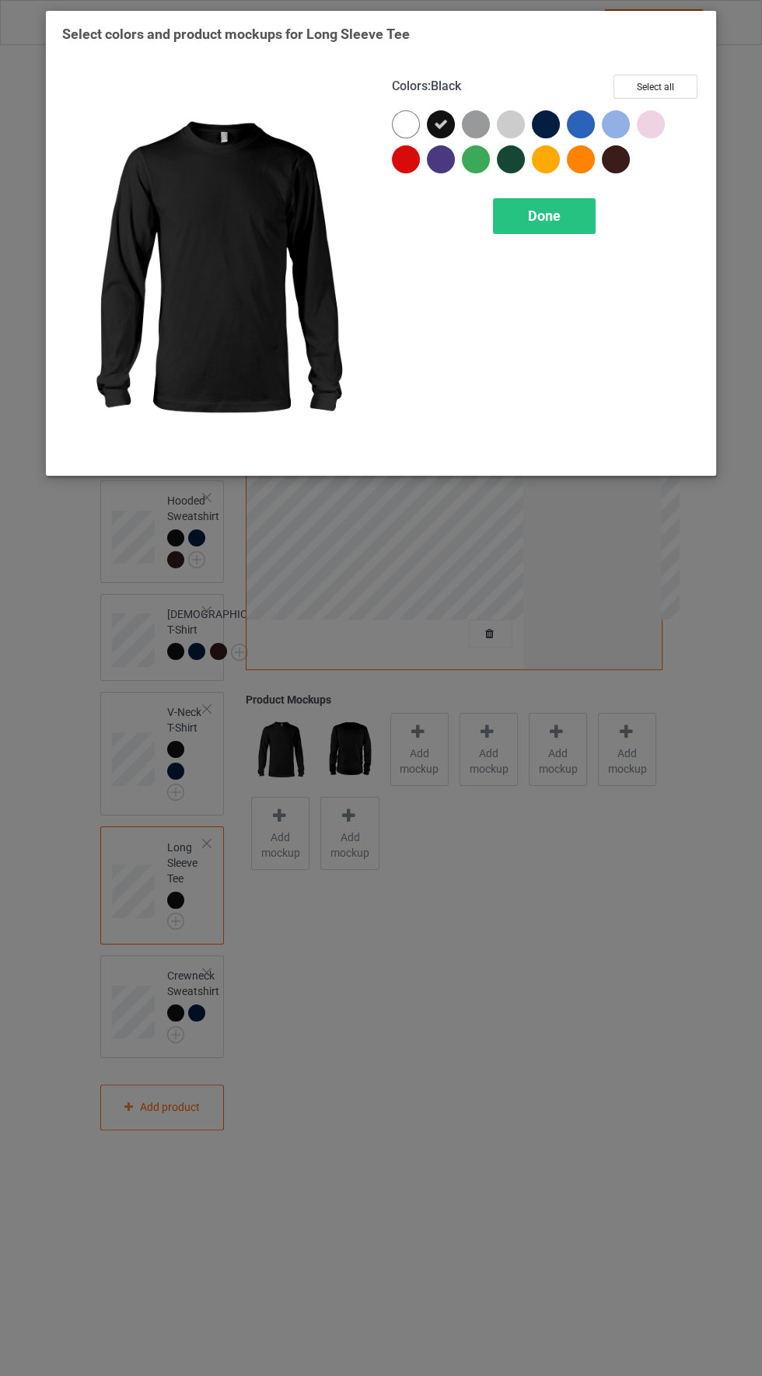
click at [542, 120] on div at bounding box center [546, 124] width 28 height 28
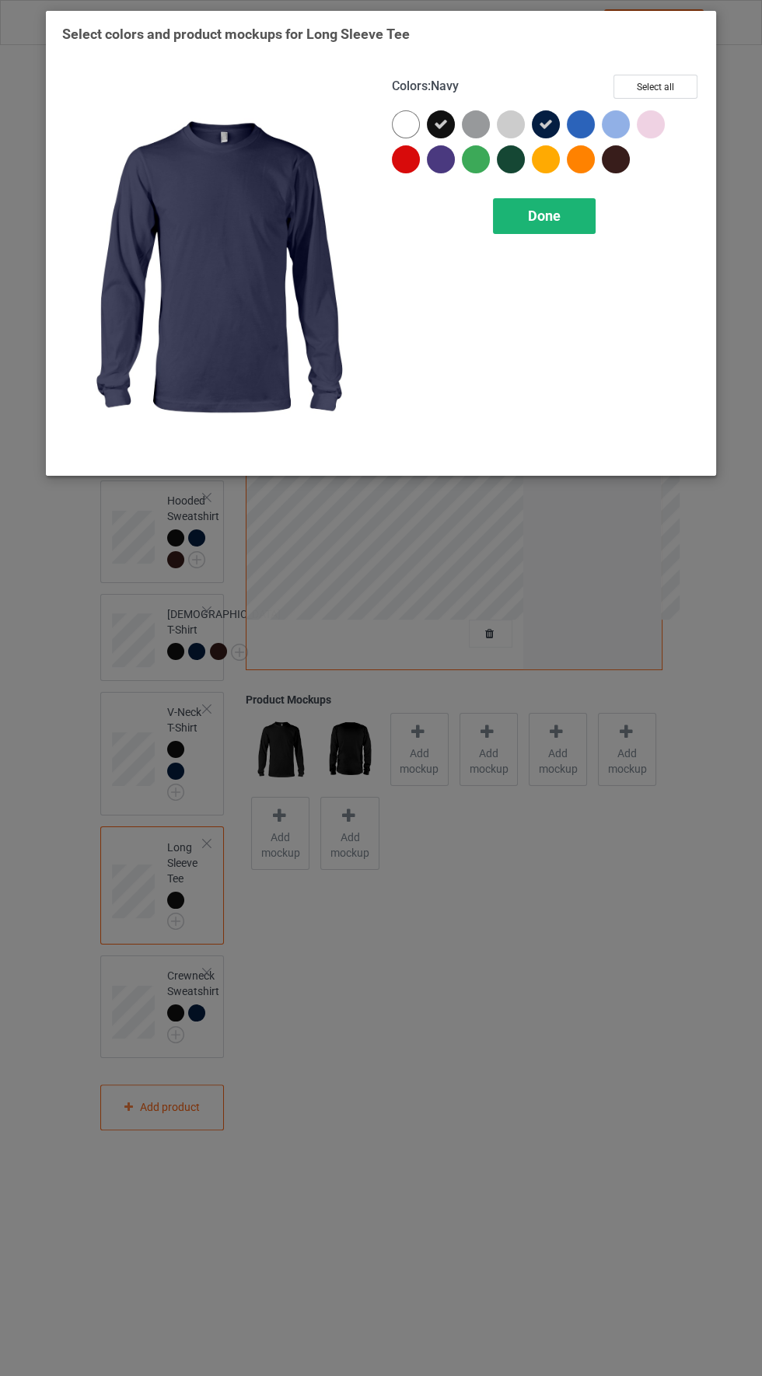
click at [564, 205] on div "Done" at bounding box center [544, 216] width 103 height 36
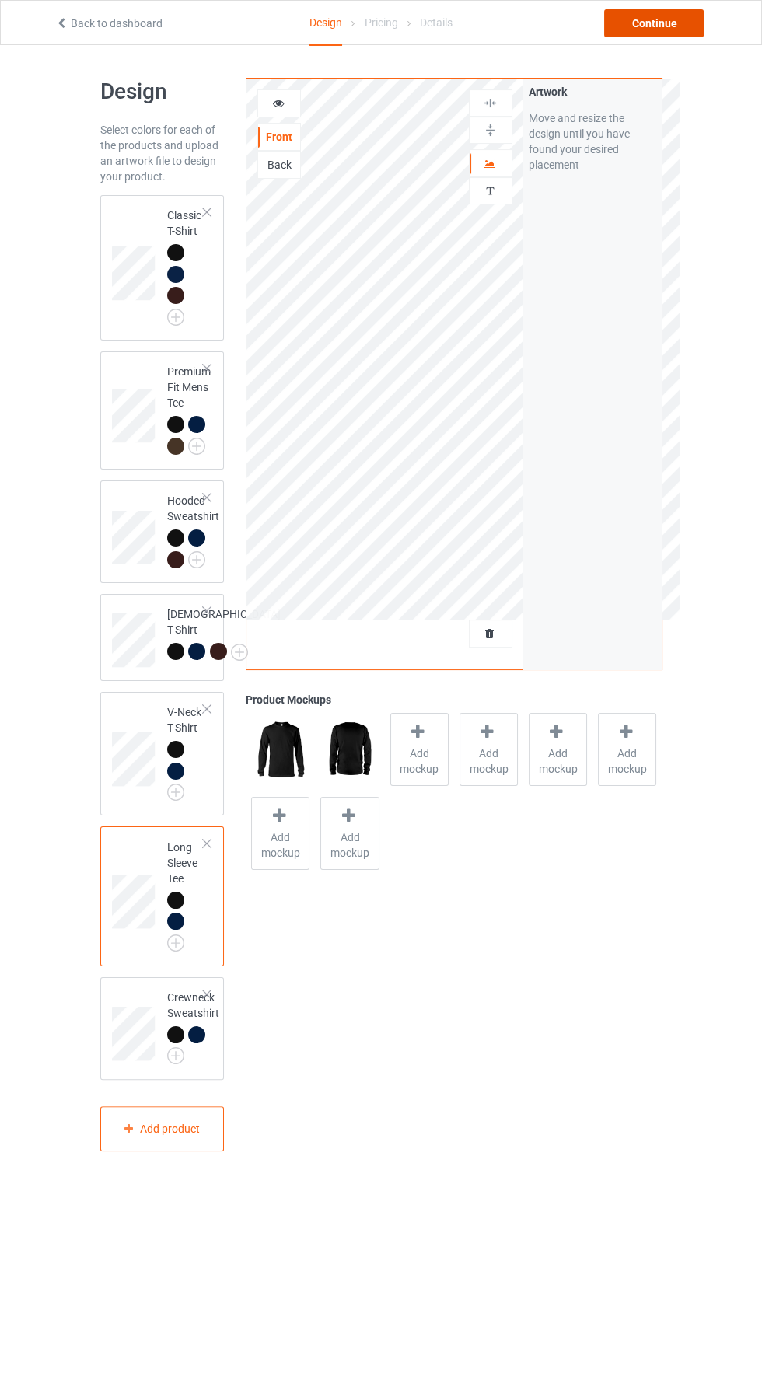
click at [675, 23] on div "Continue" at bounding box center [653, 23] width 99 height 28
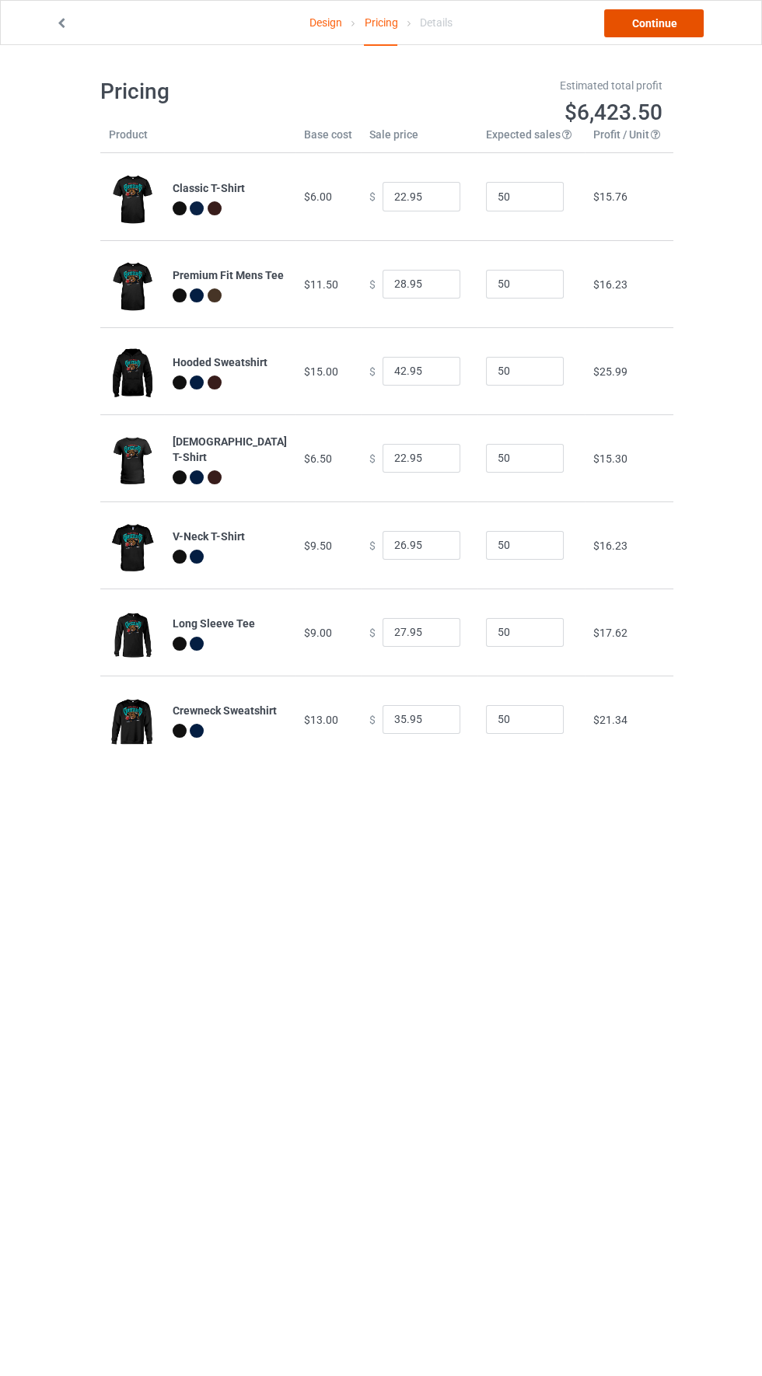
click at [668, 9] on link "Continue" at bounding box center [653, 23] width 99 height 28
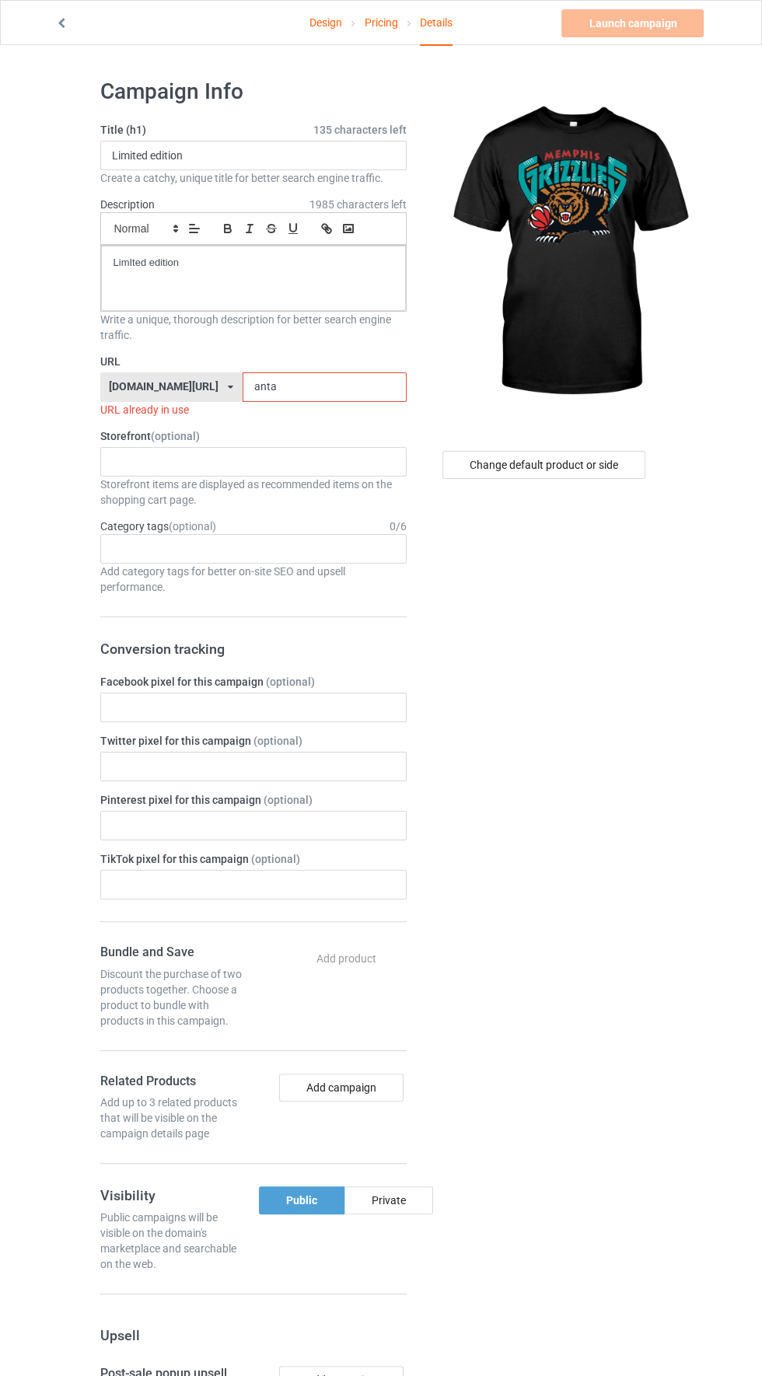
click at [309, 382] on input "anta" at bounding box center [325, 387] width 164 height 30
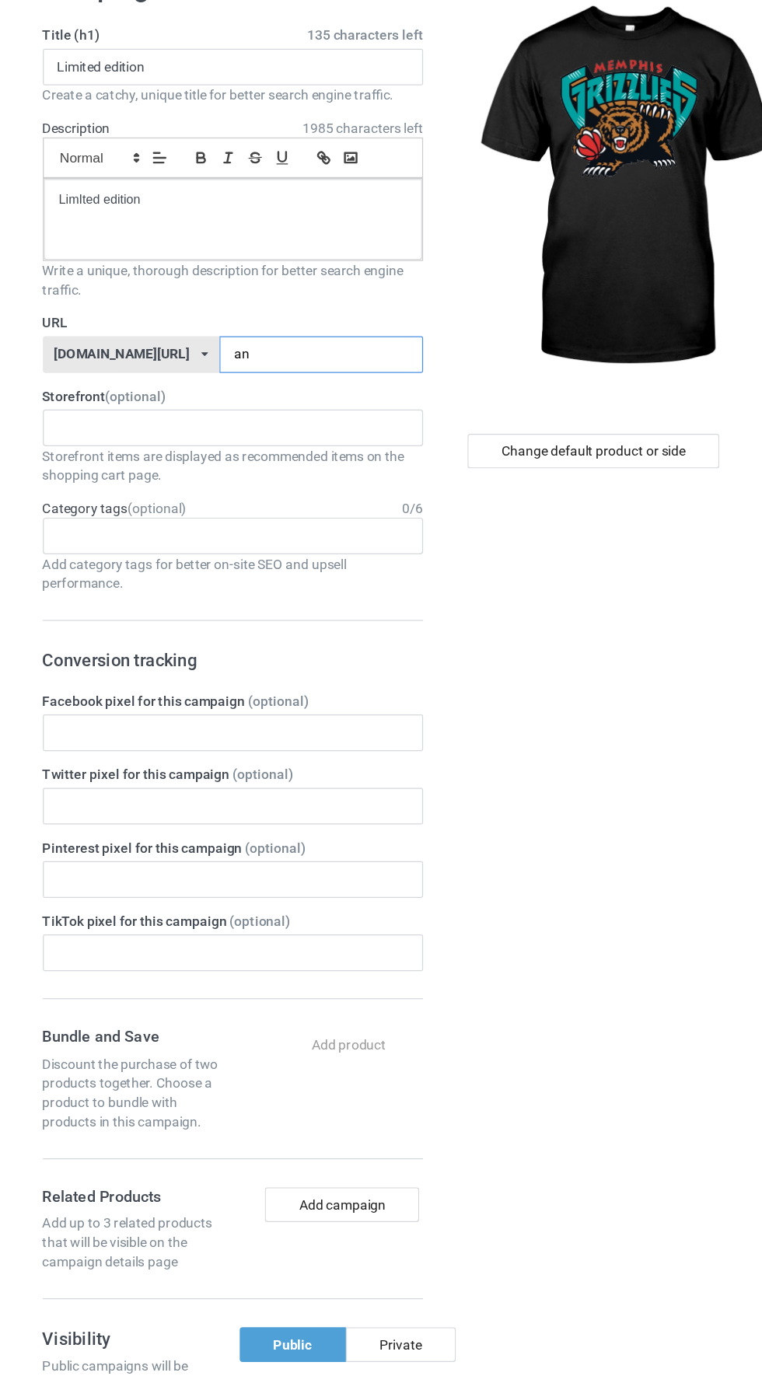
type input "a"
type input "[GEOGRAPHIC_DATA]"
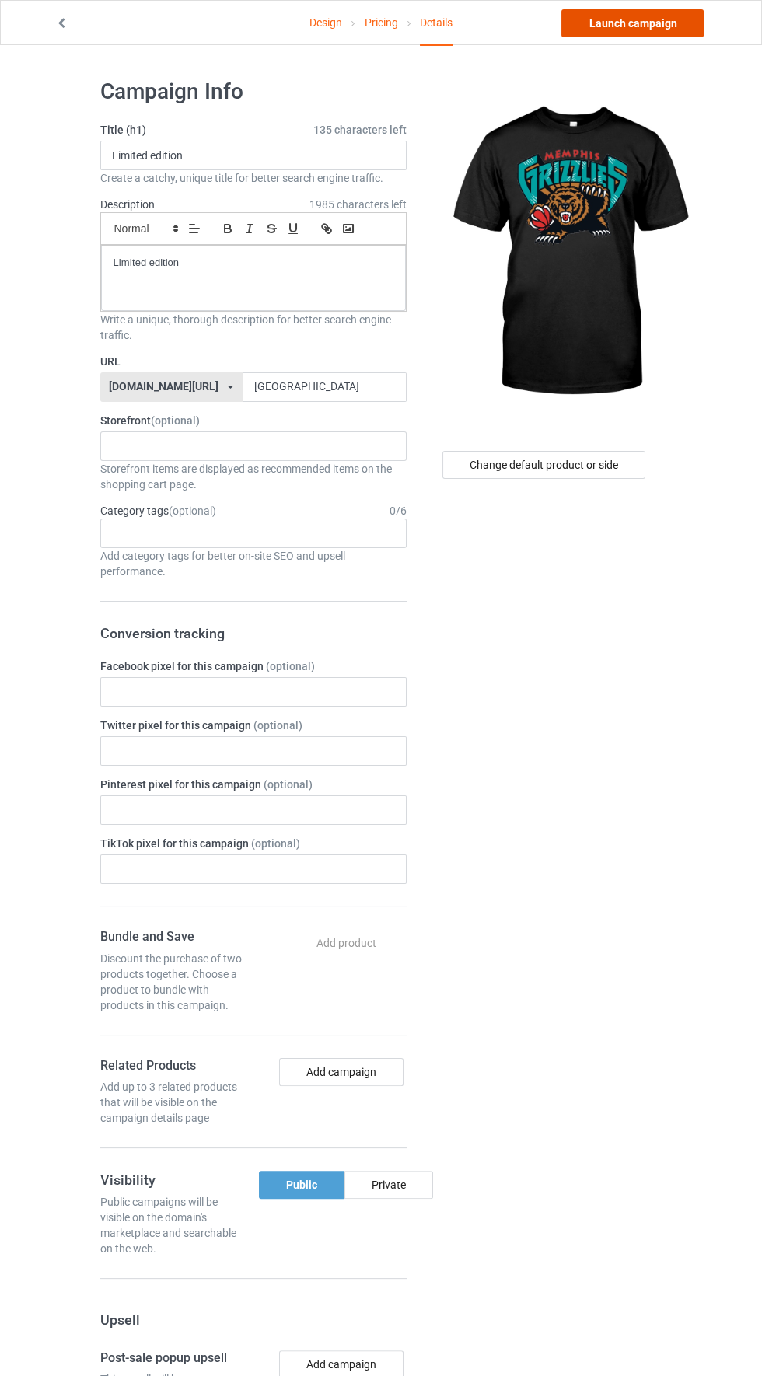
click at [634, 21] on link "Launch campaign" at bounding box center [632, 23] width 142 height 28
